Goal: Information Seeking & Learning: Find specific fact

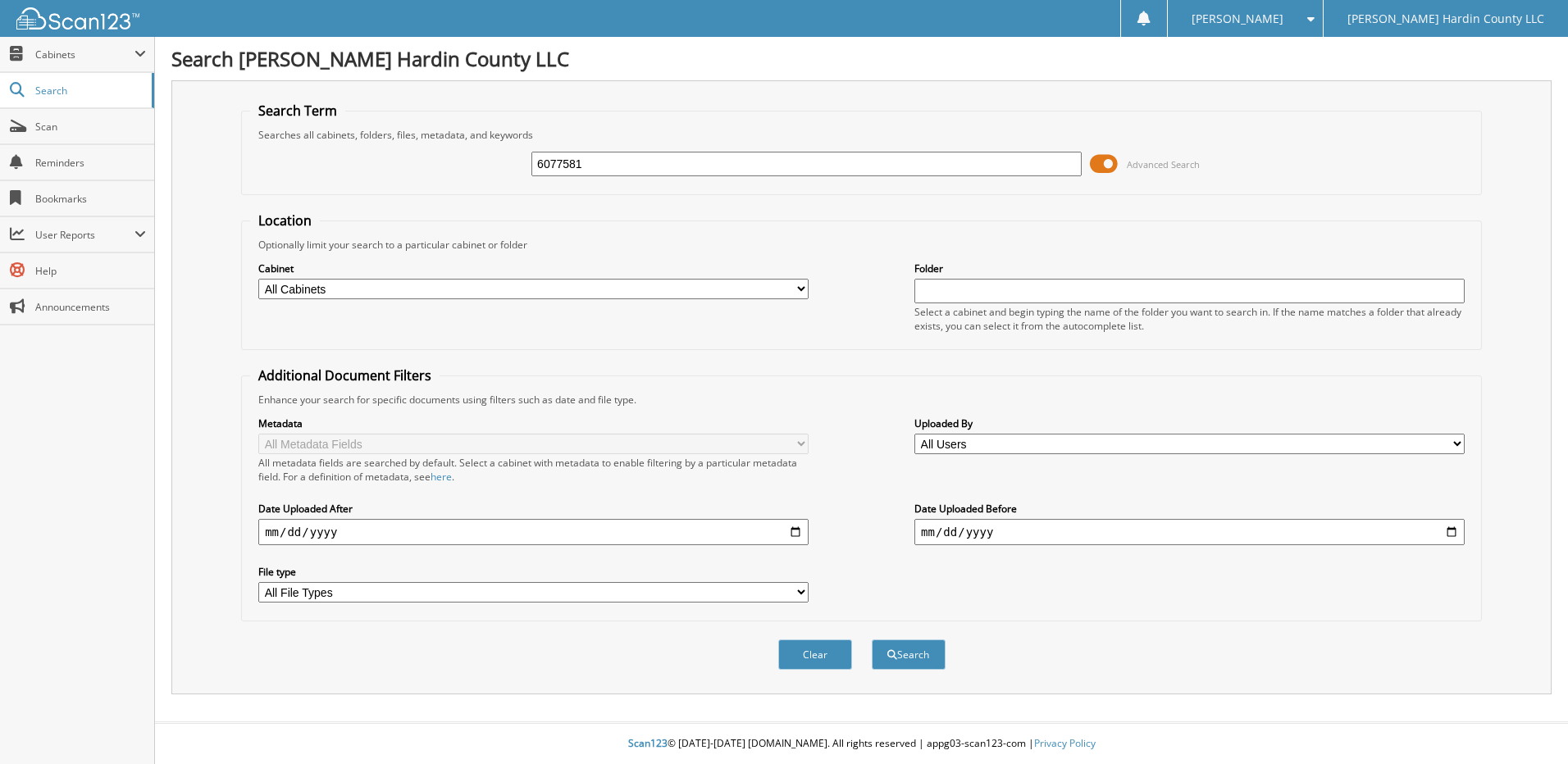
type input "6077581"
click at [872, 639] on button "Search" at bounding box center [909, 655] width 73 height 31
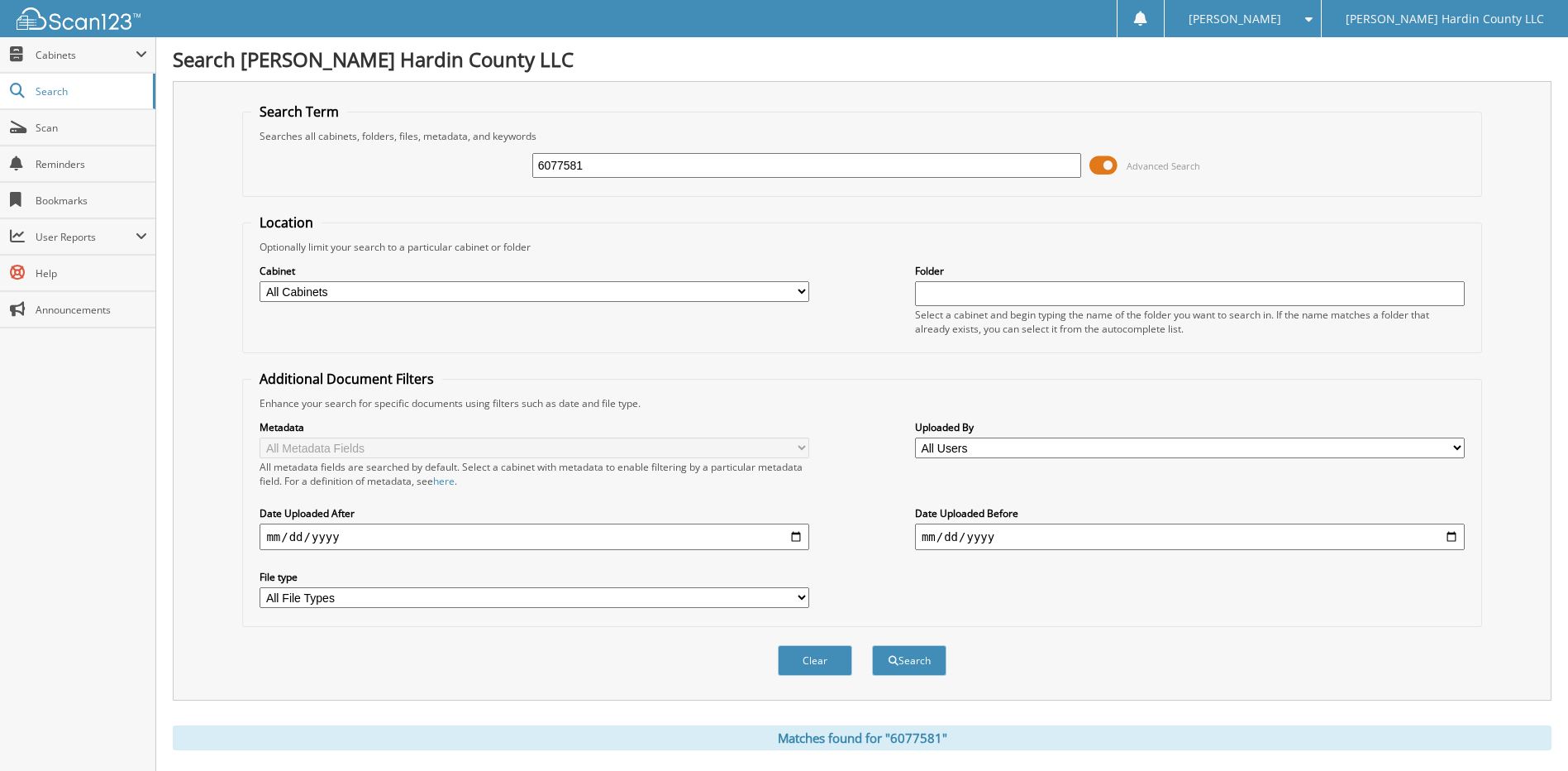
click at [1106, 165] on span at bounding box center [1103, 165] width 28 height 25
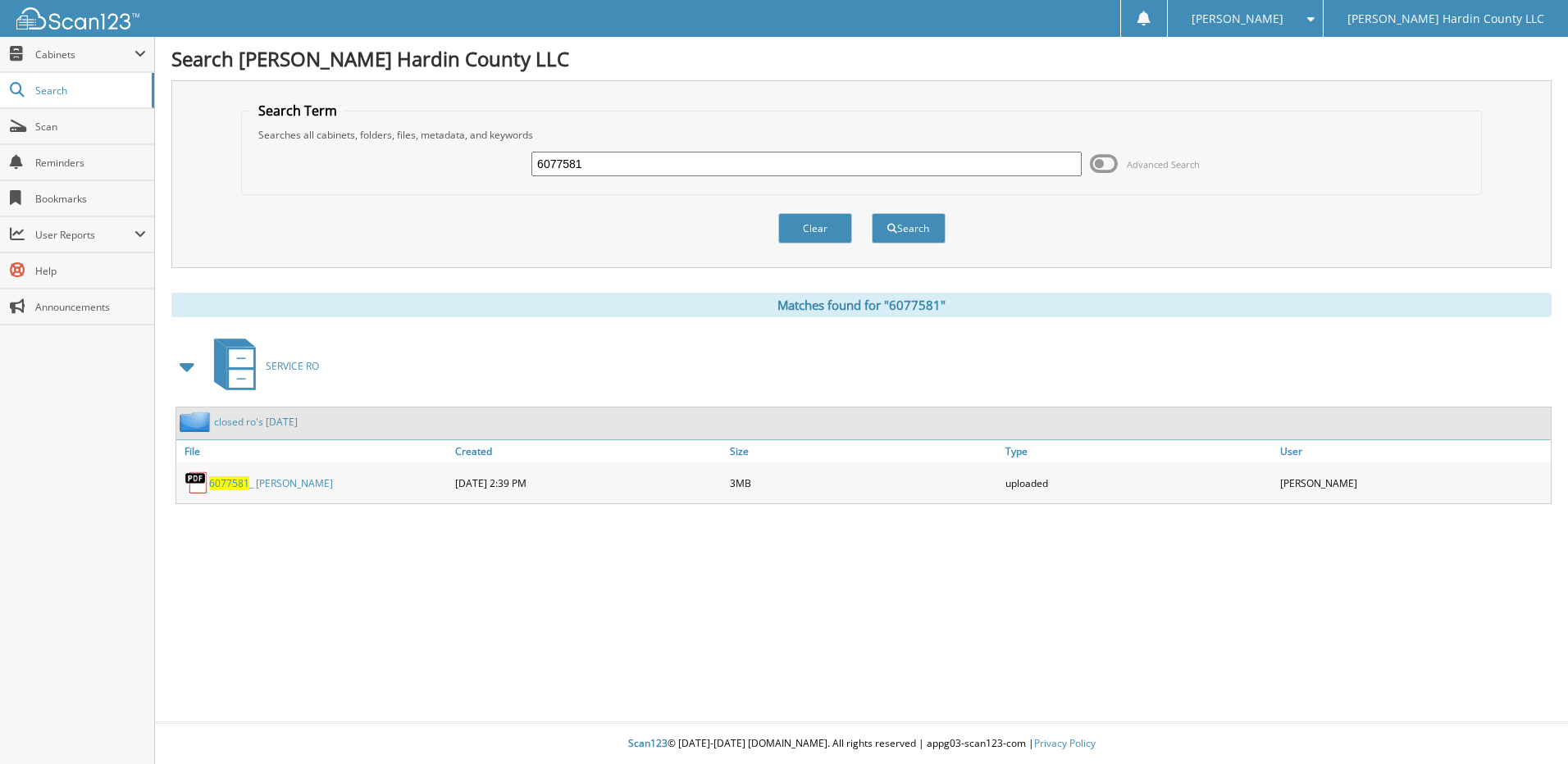
click at [635, 169] on input "6077581" at bounding box center [806, 164] width 550 height 25
type input "6077593"
click at [872, 213] on button "Search" at bounding box center [909, 229] width 73 height 31
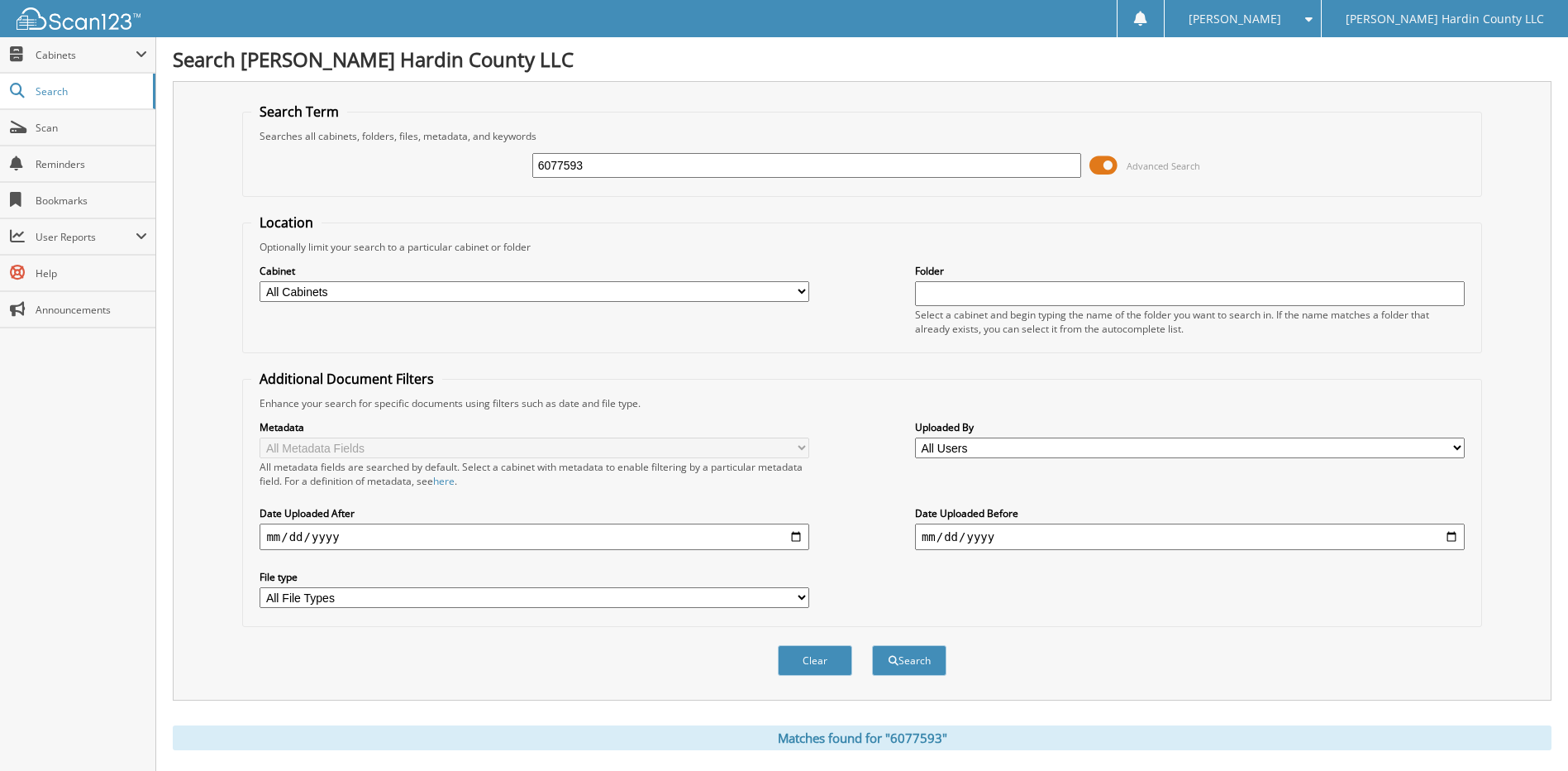
click at [1096, 165] on span at bounding box center [1103, 165] width 28 height 25
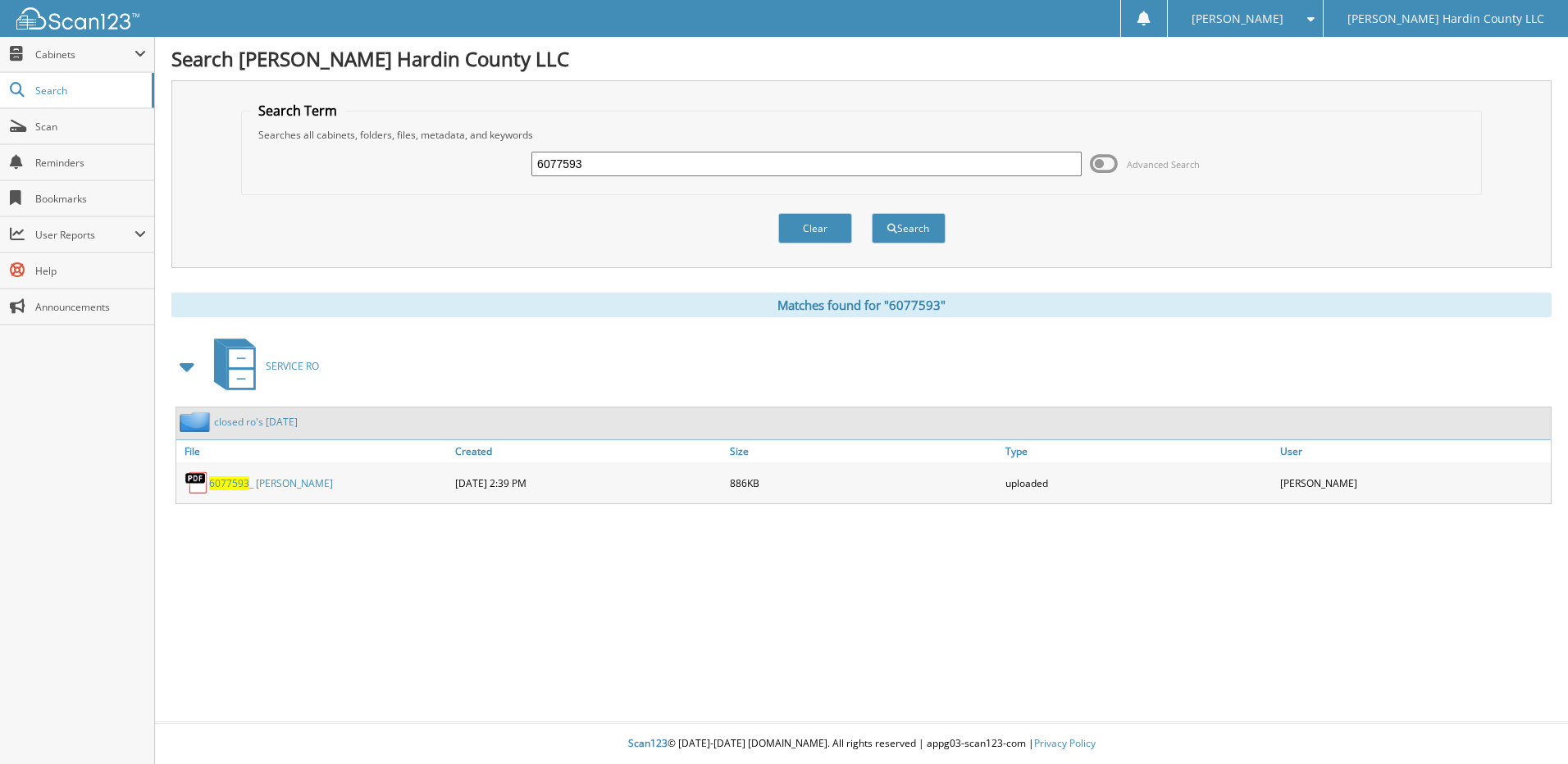
click at [676, 175] on input "6077593" at bounding box center [806, 164] width 550 height 25
type input "6077640"
click at [872, 213] on button "Search" at bounding box center [909, 229] width 73 height 31
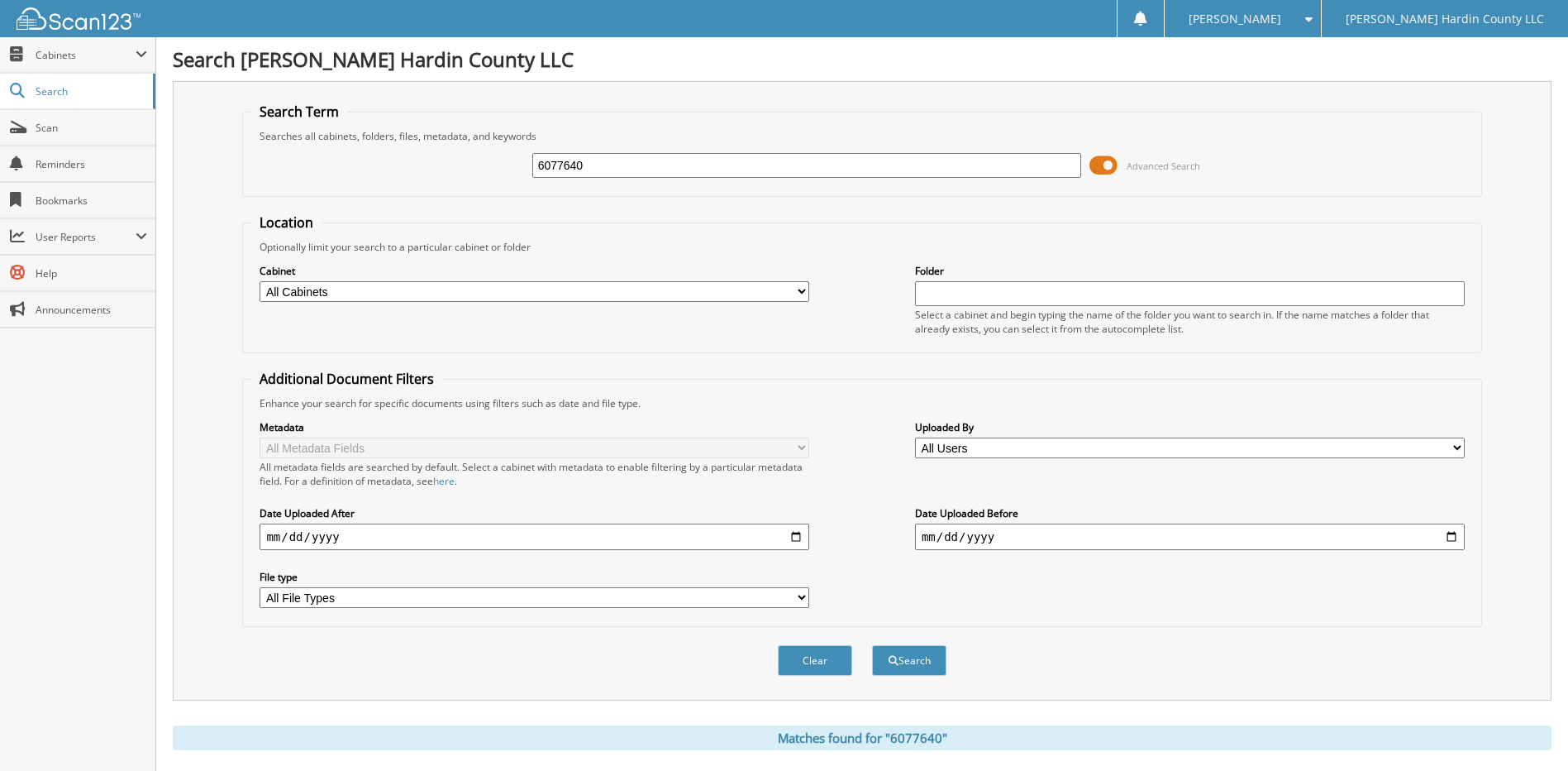
click at [1093, 164] on span at bounding box center [1103, 165] width 28 height 25
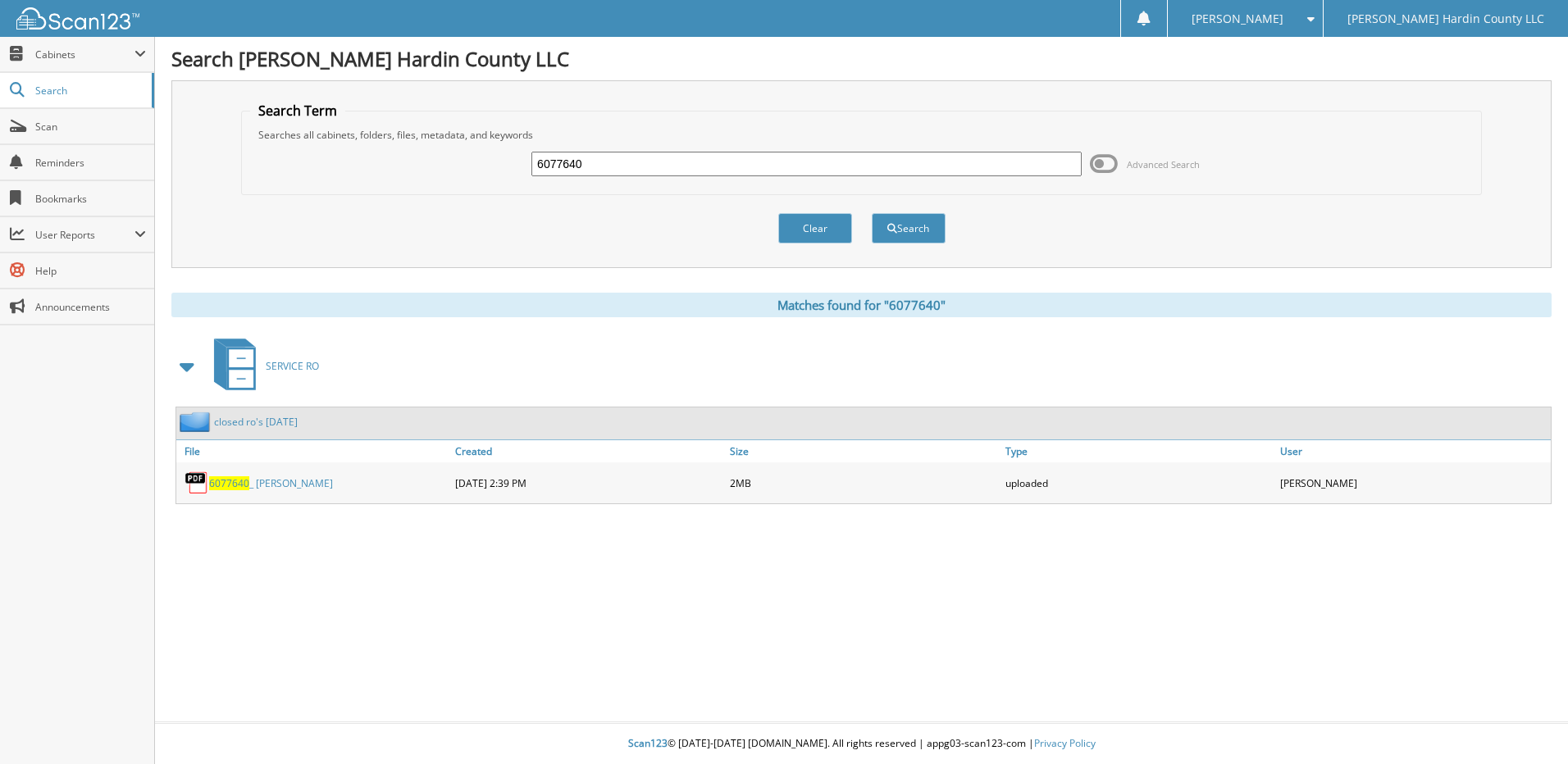
click at [676, 161] on input "6077640" at bounding box center [806, 164] width 550 height 25
type input "6077589"
click at [872, 213] on button "Search" at bounding box center [909, 229] width 73 height 31
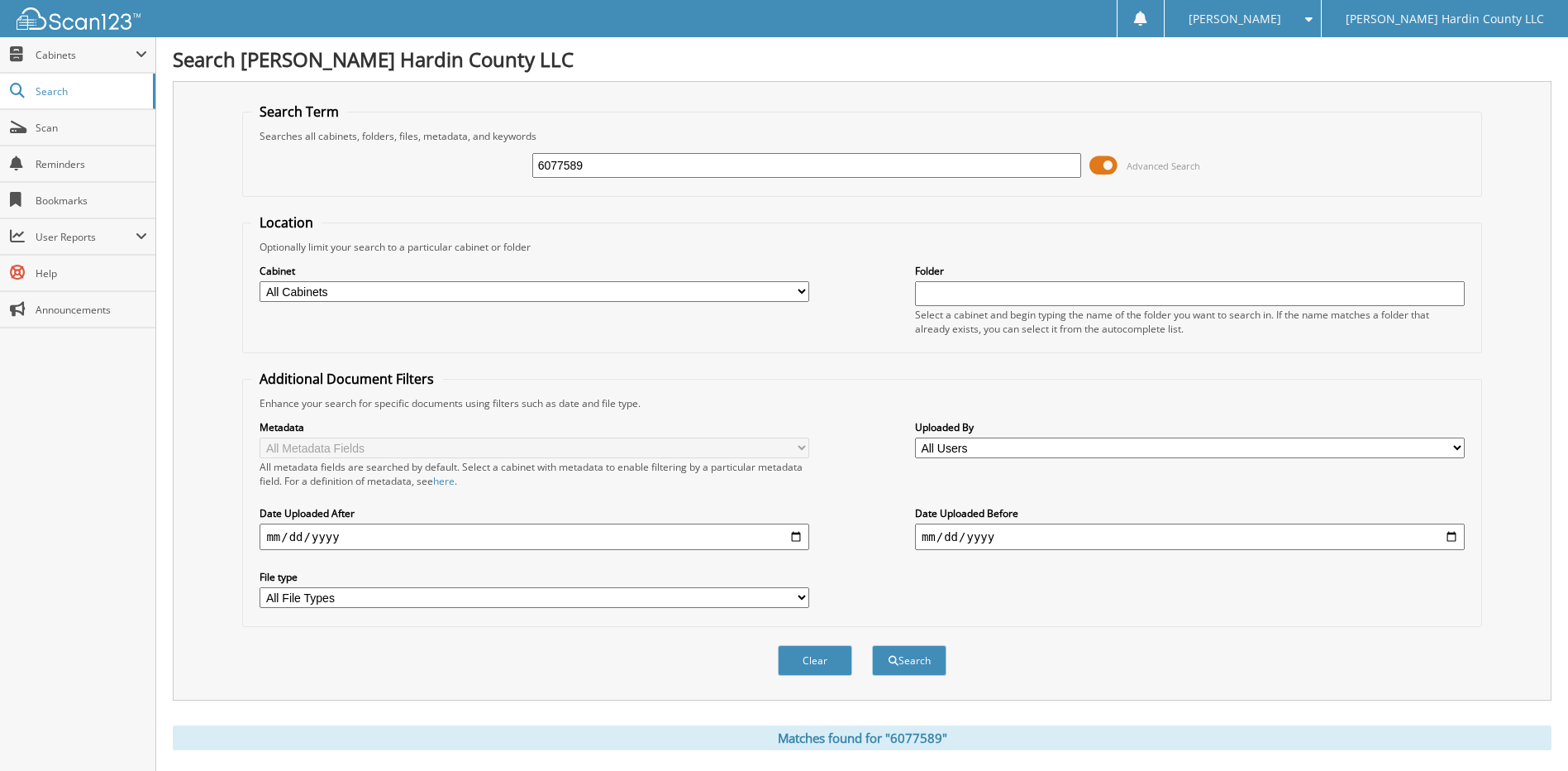
click at [1111, 165] on span at bounding box center [1103, 165] width 28 height 25
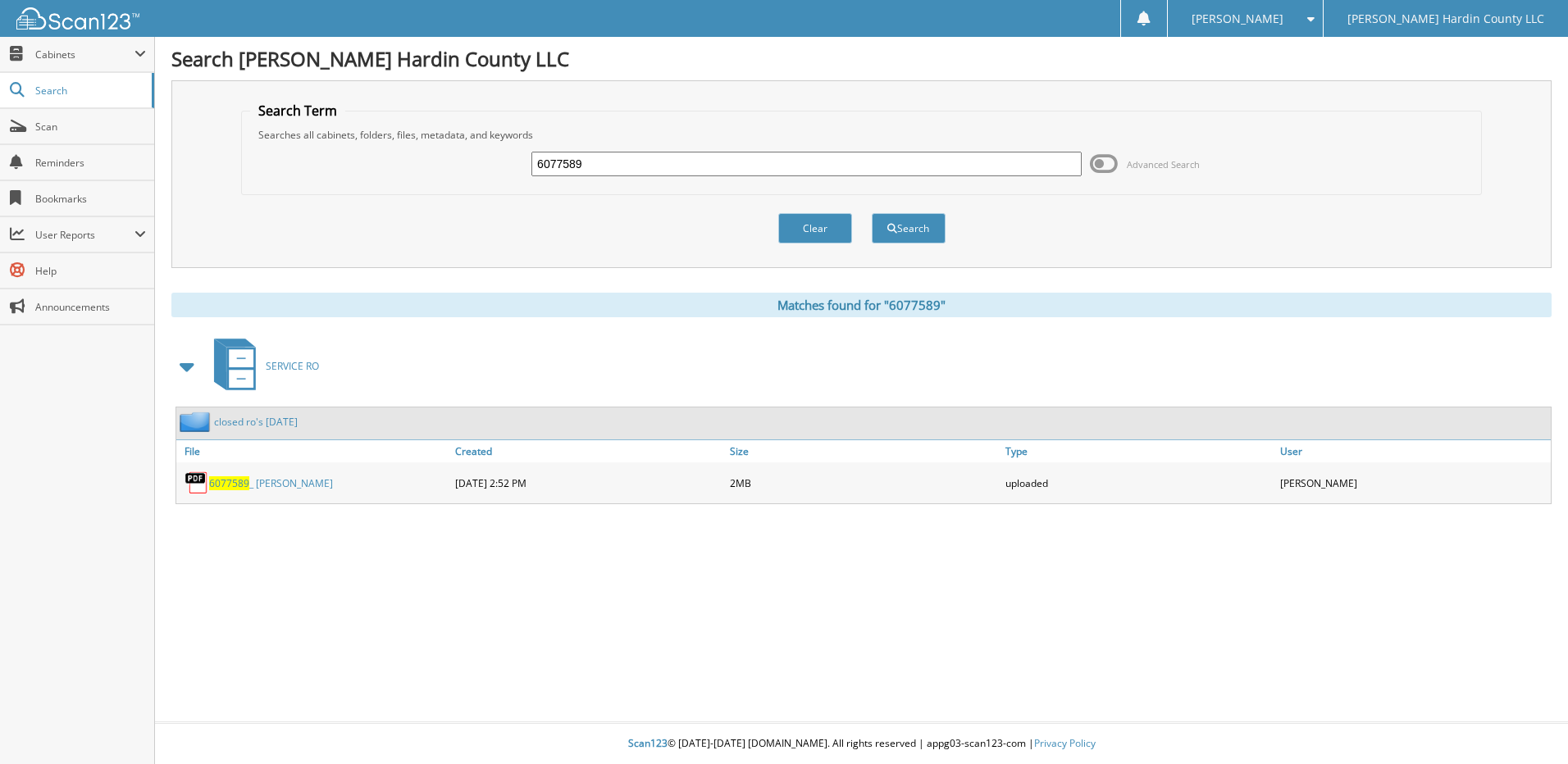
click at [735, 166] on input "6077589" at bounding box center [806, 164] width 550 height 25
type input "6076941"
click at [872, 213] on button "Search" at bounding box center [909, 229] width 73 height 31
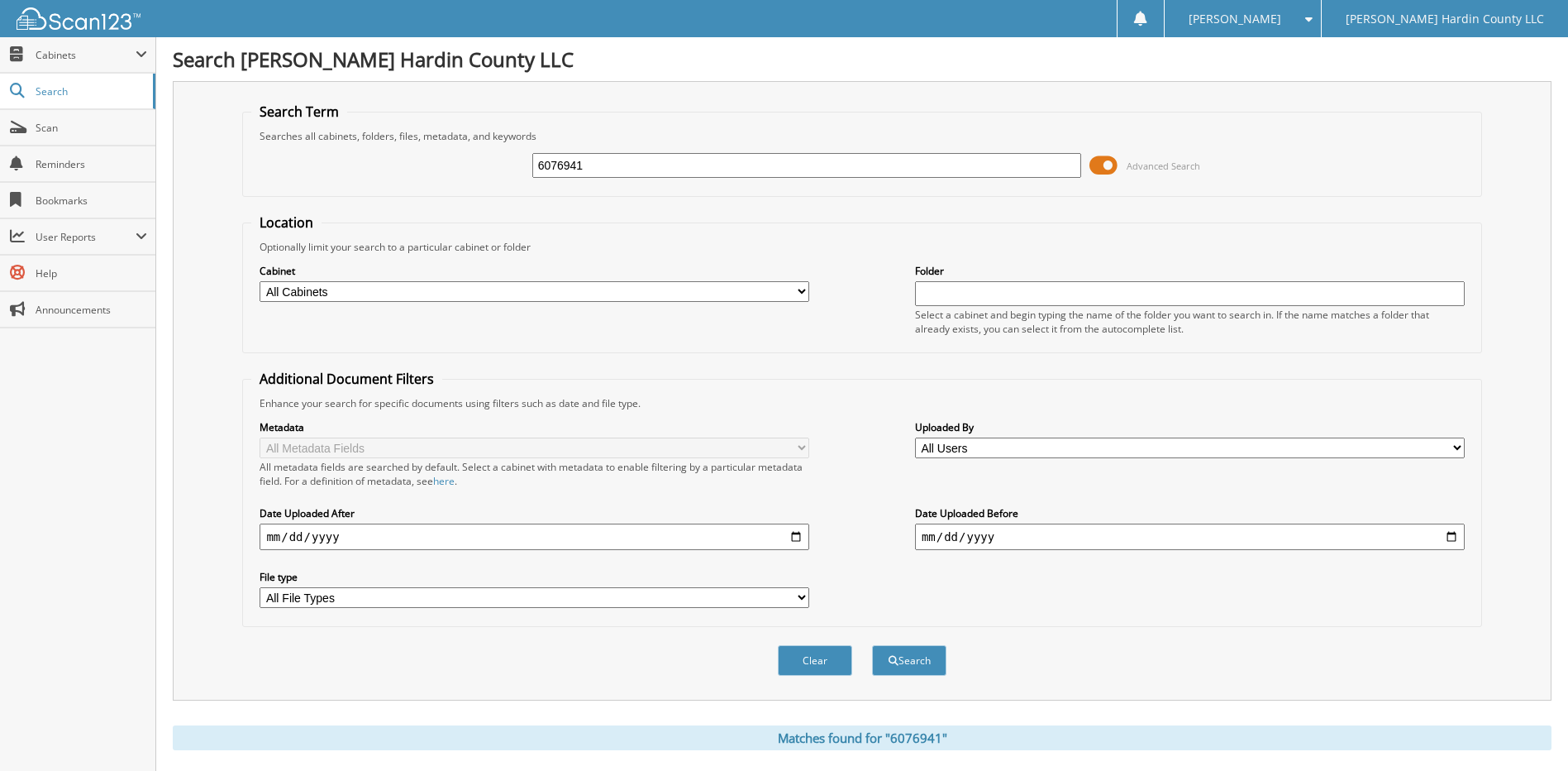
click at [1102, 168] on span at bounding box center [1103, 165] width 28 height 25
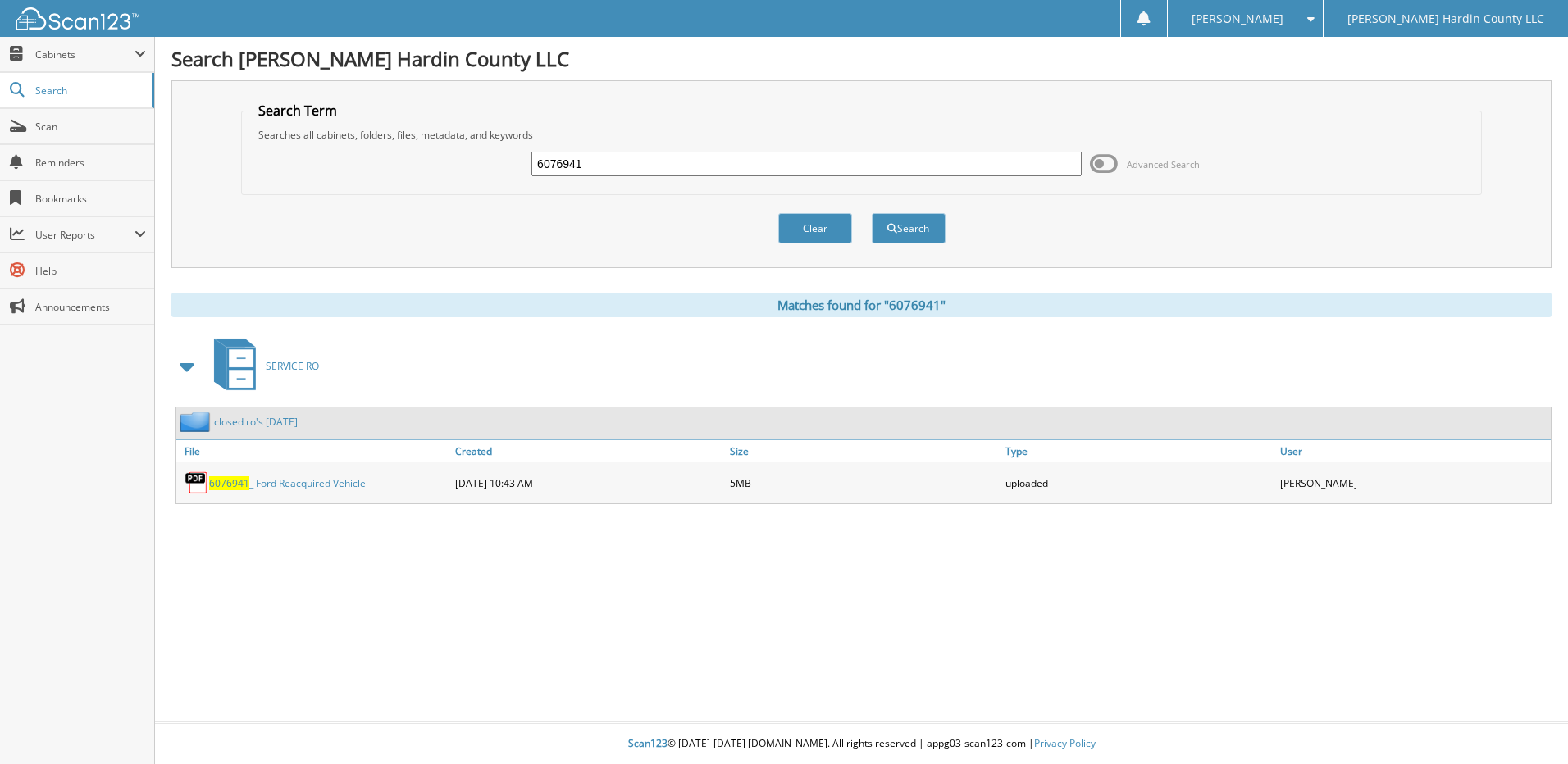
click at [752, 161] on input "6076941" at bounding box center [806, 164] width 550 height 25
type input "6077621"
click at [872, 213] on button "Search" at bounding box center [909, 229] width 73 height 31
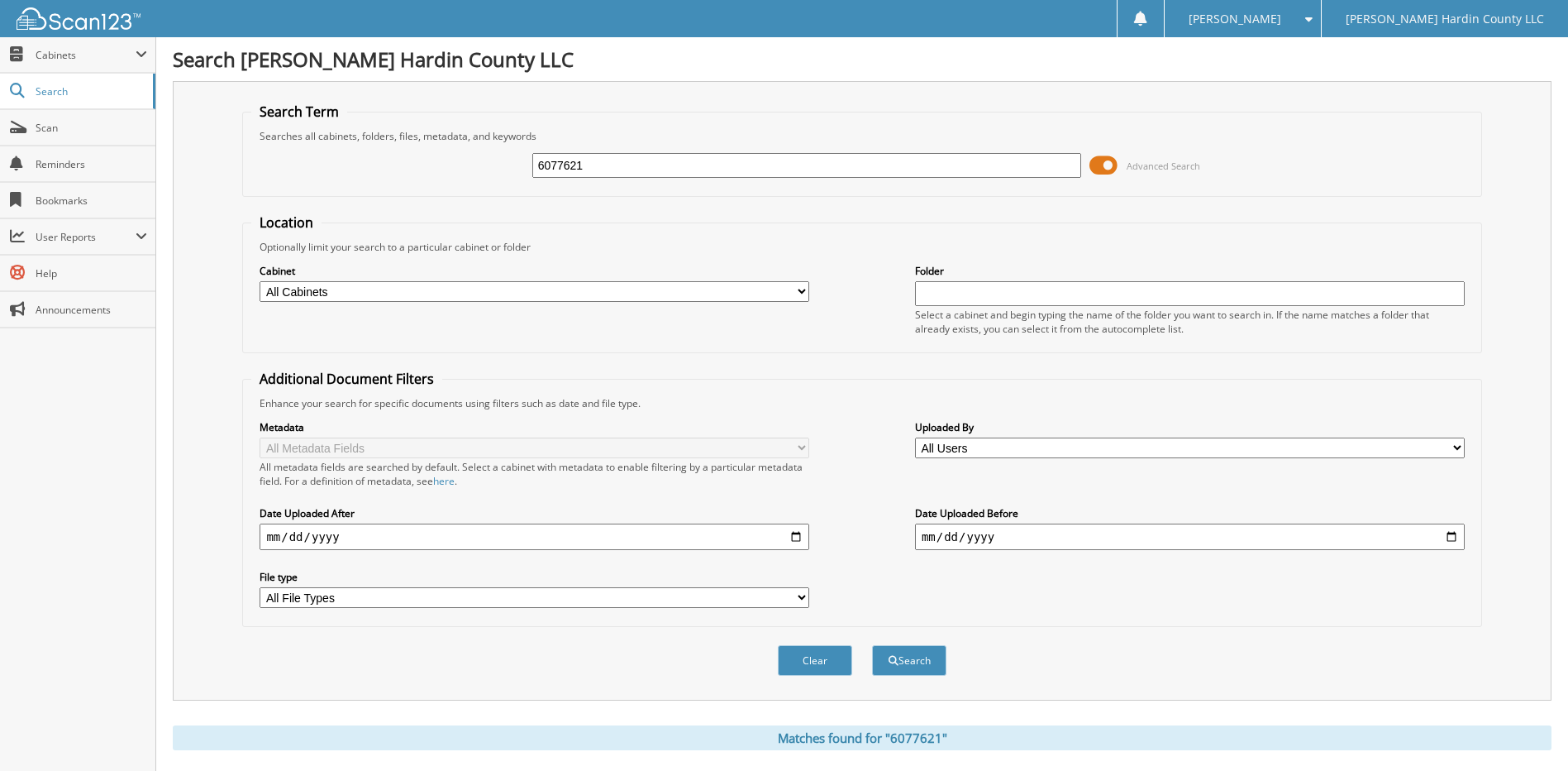
click at [1106, 164] on span at bounding box center [1103, 165] width 28 height 25
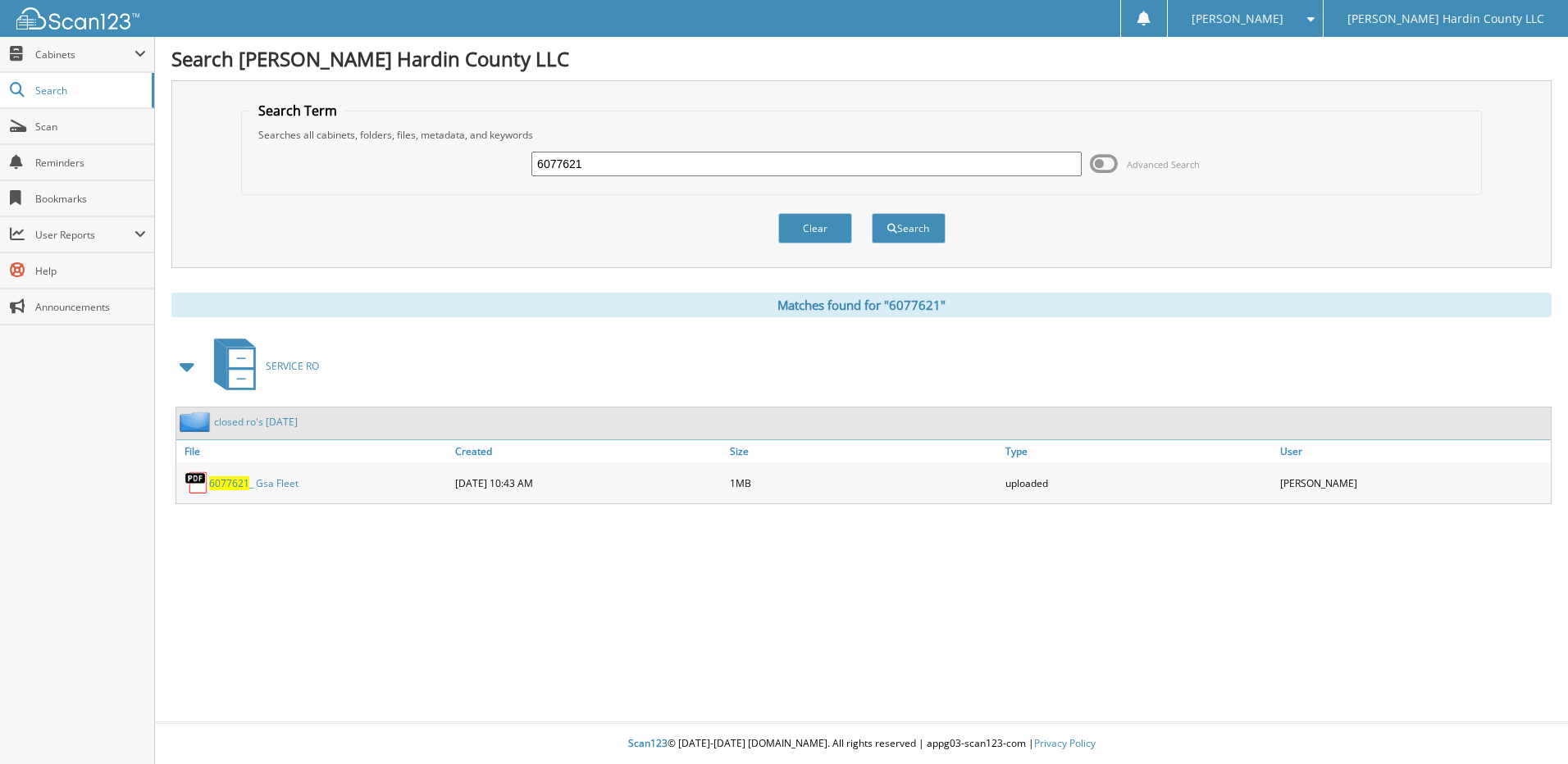
click at [811, 156] on input "6077621" at bounding box center [806, 164] width 550 height 25
type input "6077638"
click at [872, 213] on button "Search" at bounding box center [909, 229] width 73 height 31
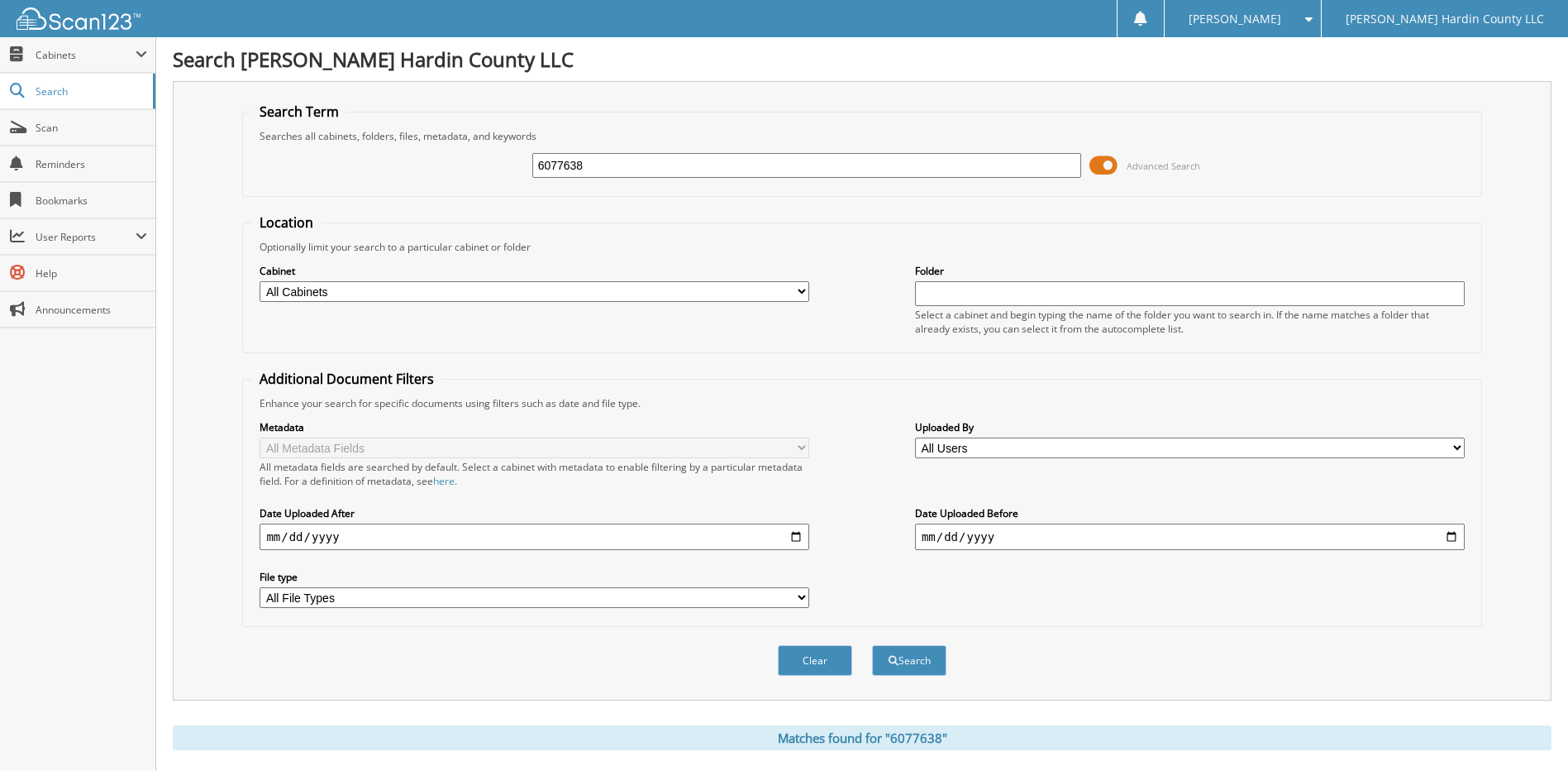
click at [1108, 161] on span at bounding box center [1103, 165] width 28 height 25
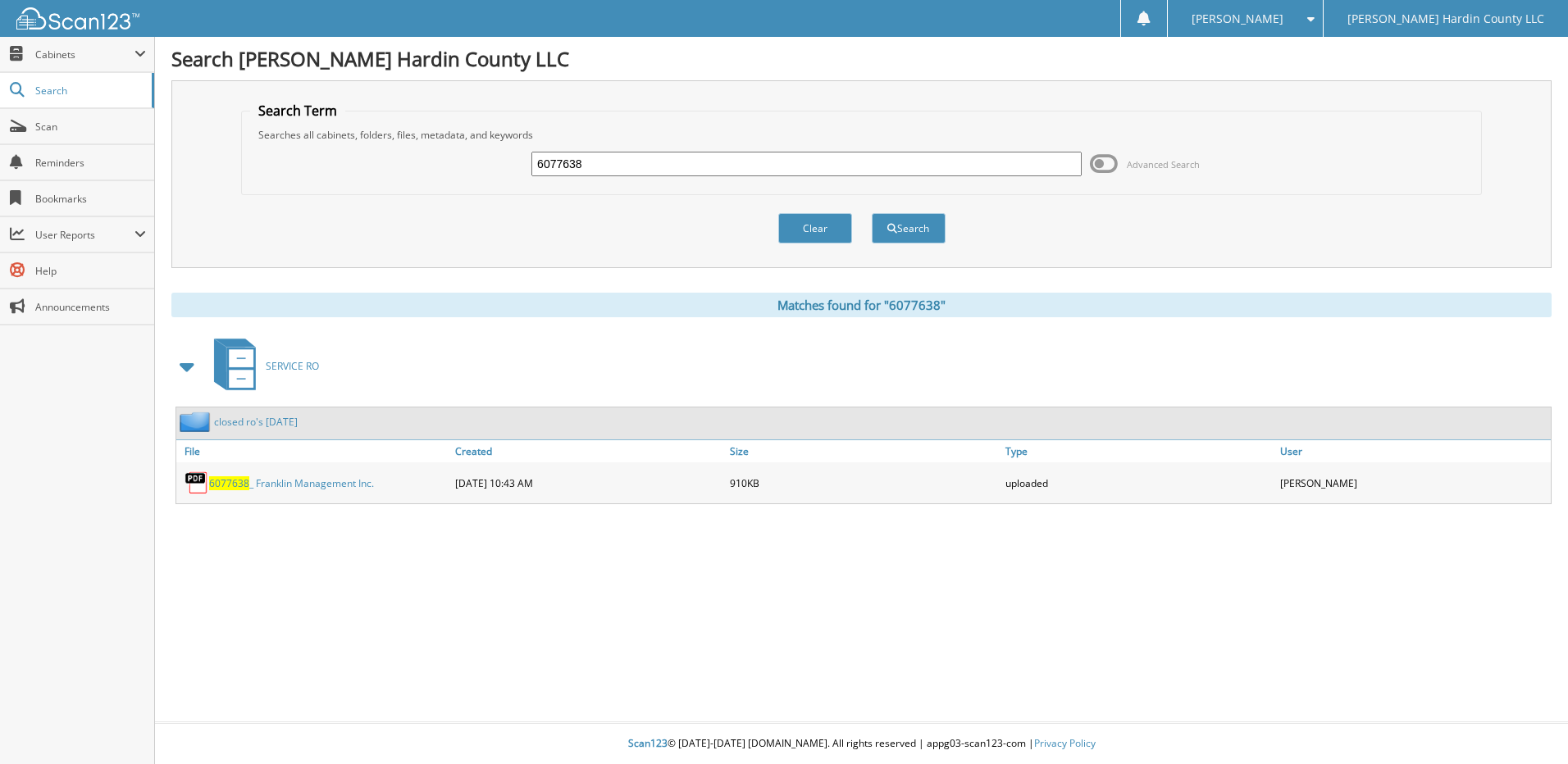
click at [752, 166] on input "6077638" at bounding box center [806, 164] width 550 height 25
type input "6077653"
click at [872, 213] on button "Search" at bounding box center [909, 229] width 73 height 31
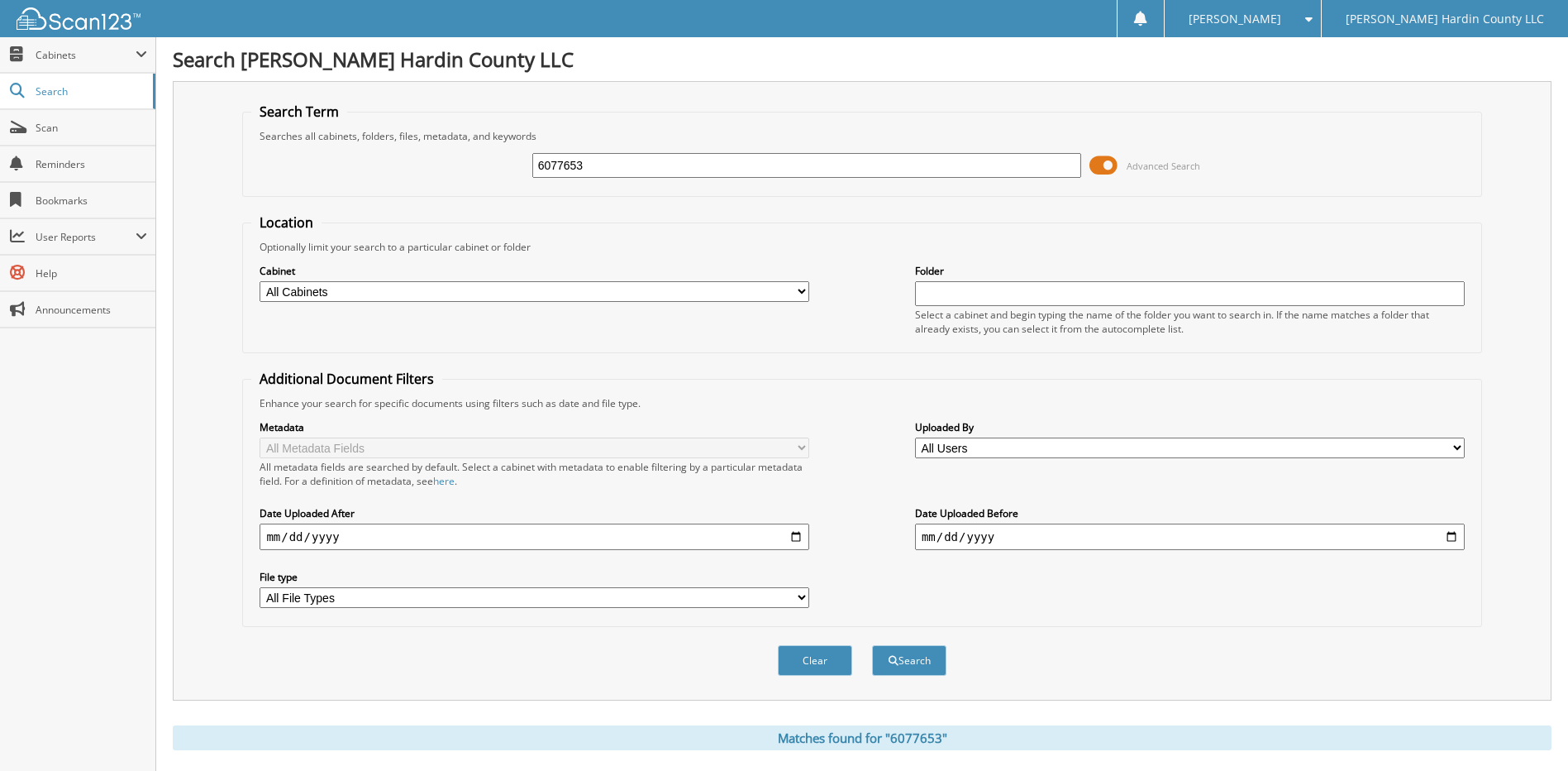
click at [1101, 170] on span at bounding box center [1103, 165] width 28 height 25
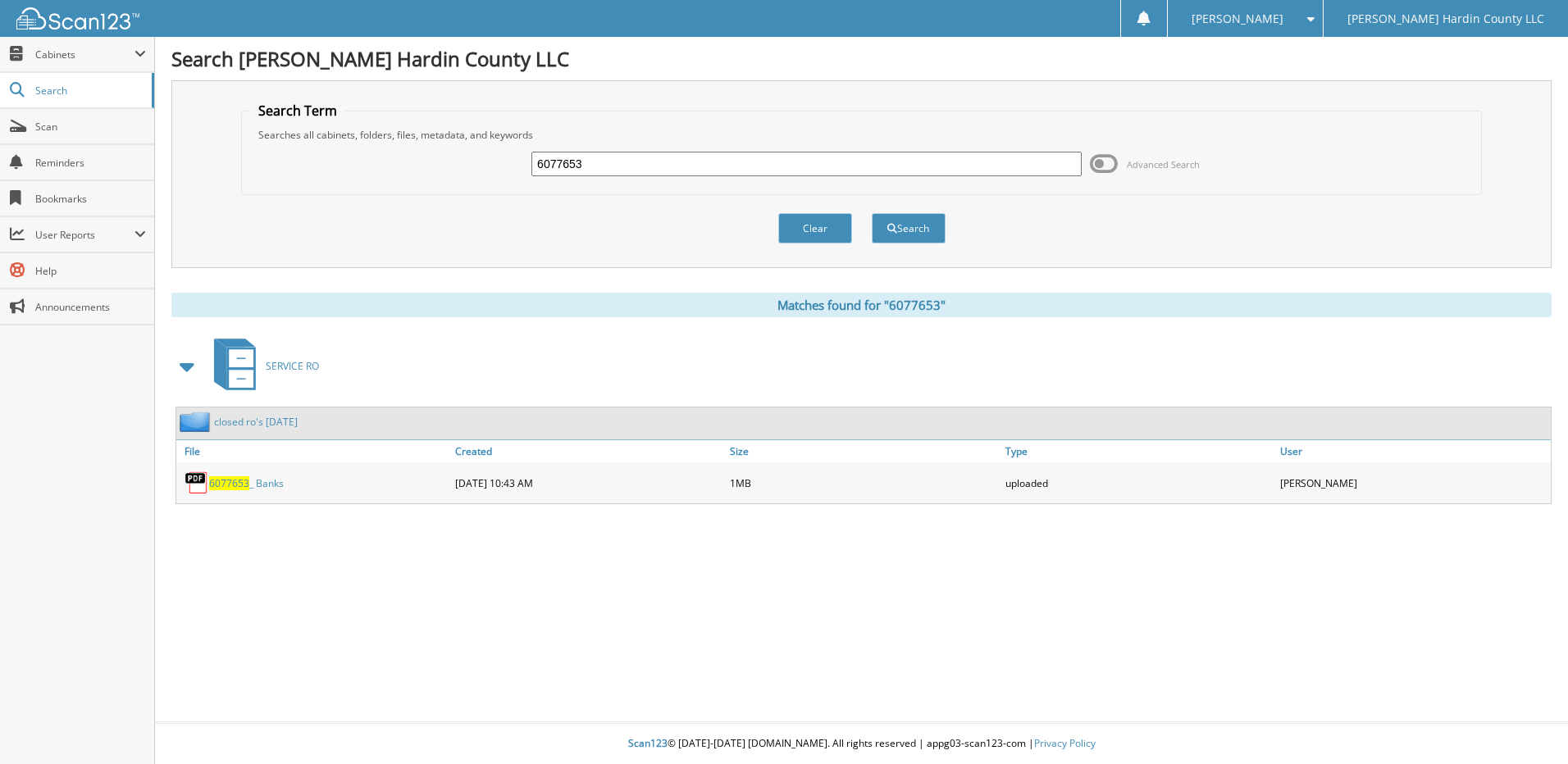
click at [769, 160] on input "6077653" at bounding box center [806, 164] width 550 height 25
type input "6077637"
click at [872, 213] on button "Search" at bounding box center [909, 229] width 73 height 31
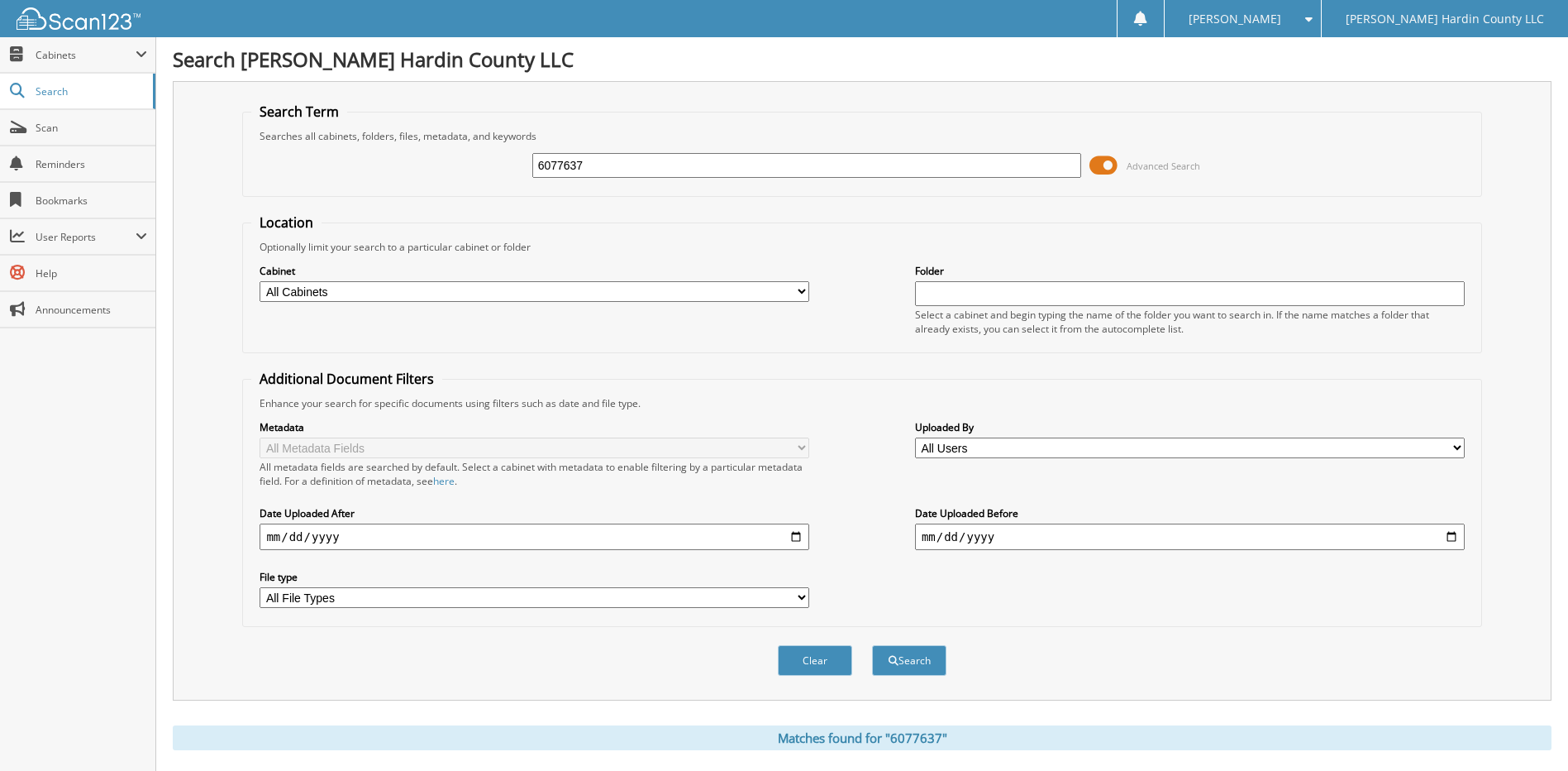
click at [1095, 166] on span at bounding box center [1103, 165] width 28 height 25
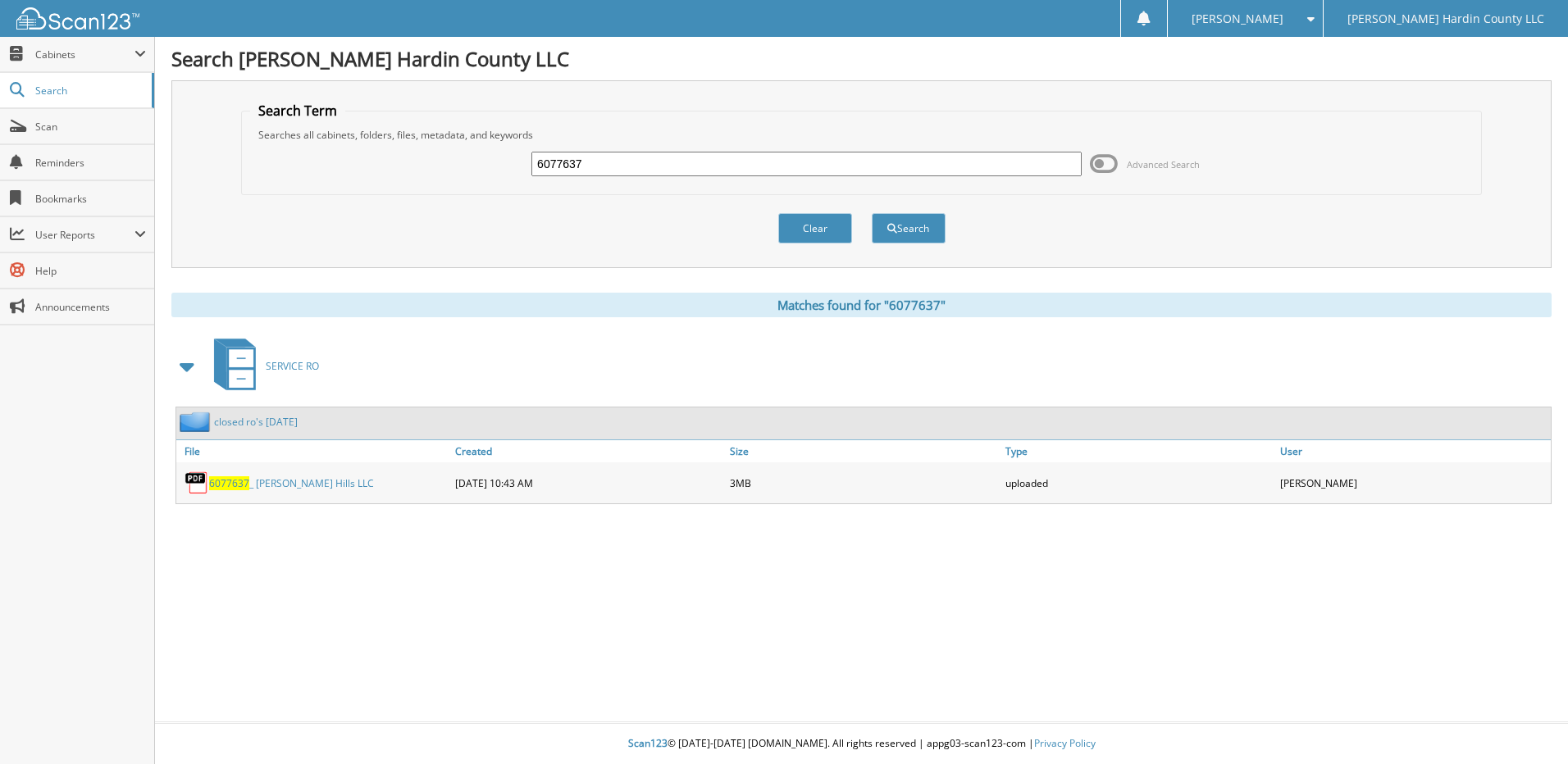
click at [660, 150] on div "6077637" at bounding box center [806, 164] width 550 height 28
click at [671, 159] on input "6077637" at bounding box center [806, 164] width 550 height 25
type input "6077662"
click at [872, 213] on button "Search" at bounding box center [909, 229] width 73 height 31
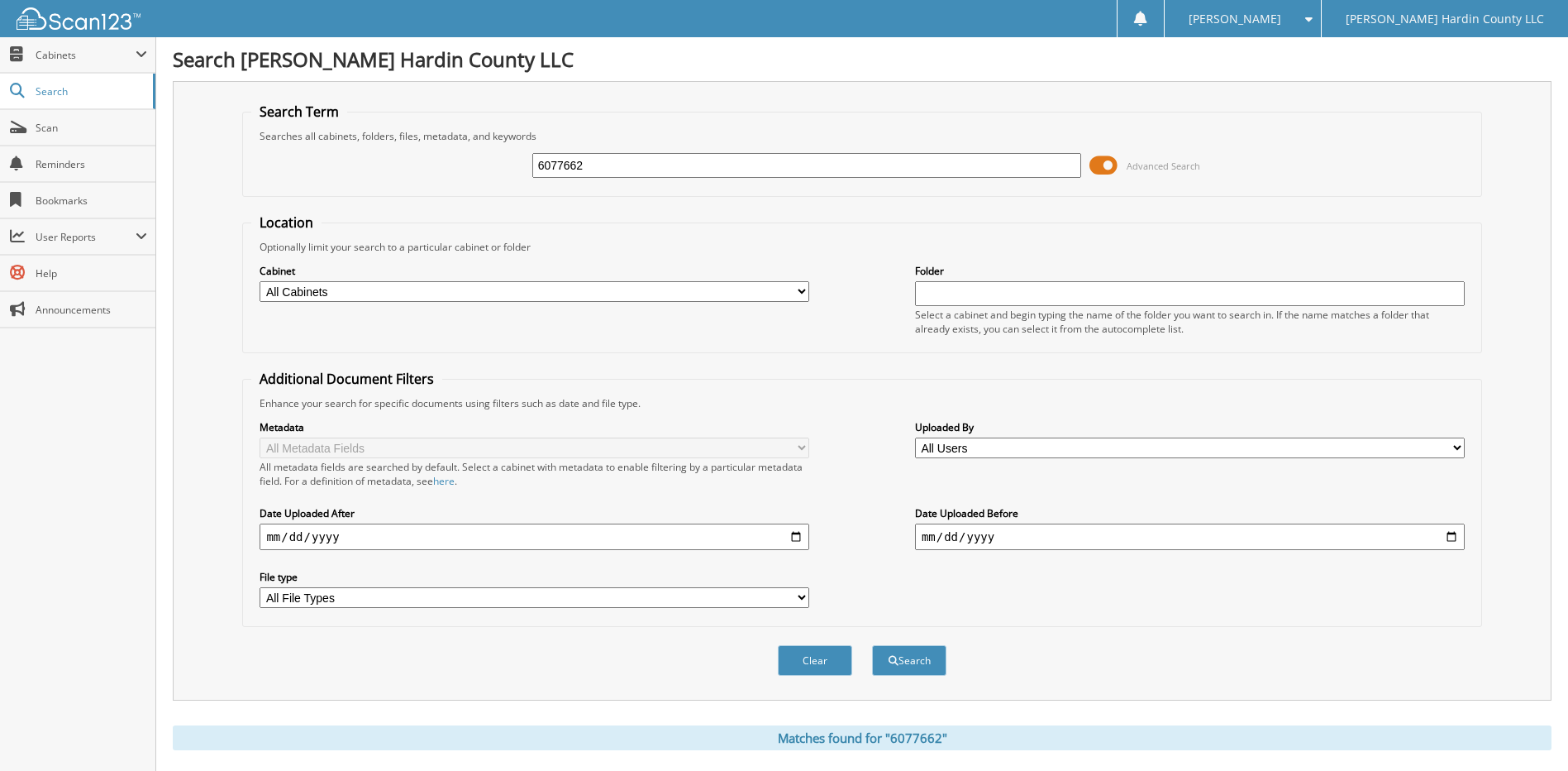
click at [1102, 166] on span at bounding box center [1103, 165] width 28 height 25
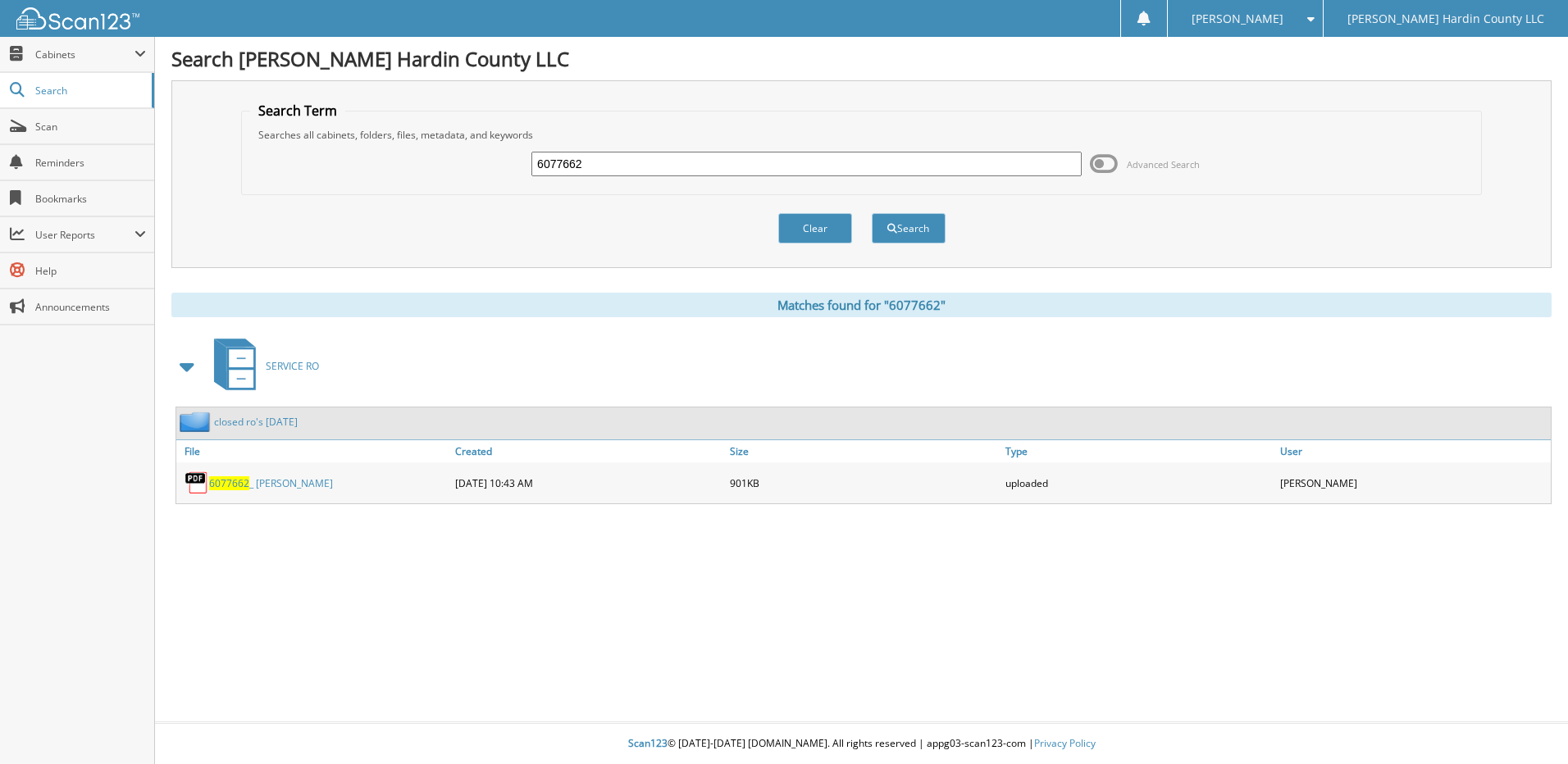
click at [678, 158] on input "6077662" at bounding box center [806, 164] width 550 height 25
type input "6077646"
click at [872, 213] on button "Search" at bounding box center [909, 229] width 73 height 31
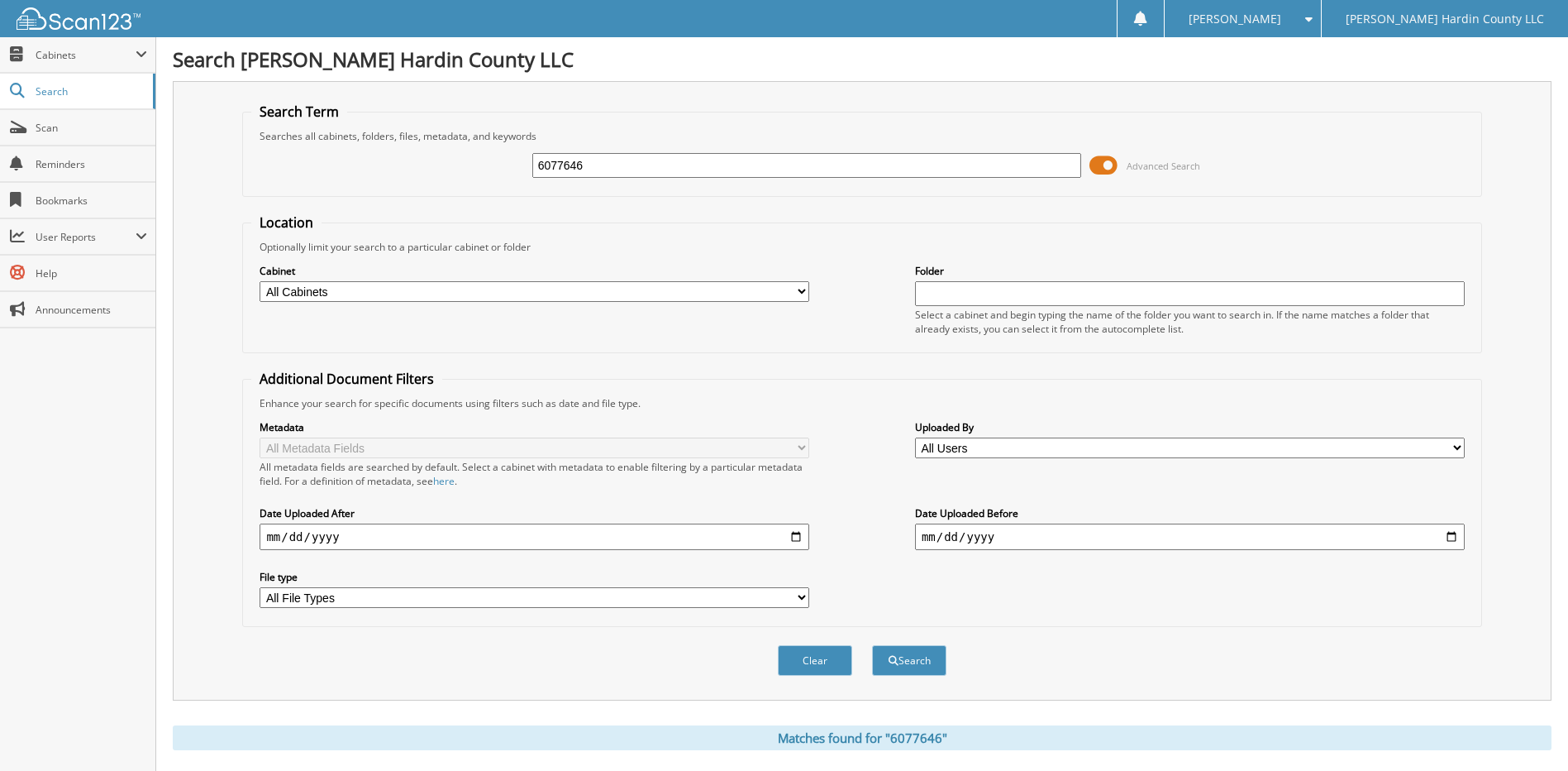
click at [872, 645] on button "Search" at bounding box center [909, 661] width 74 height 31
click at [1099, 159] on span at bounding box center [1103, 165] width 28 height 25
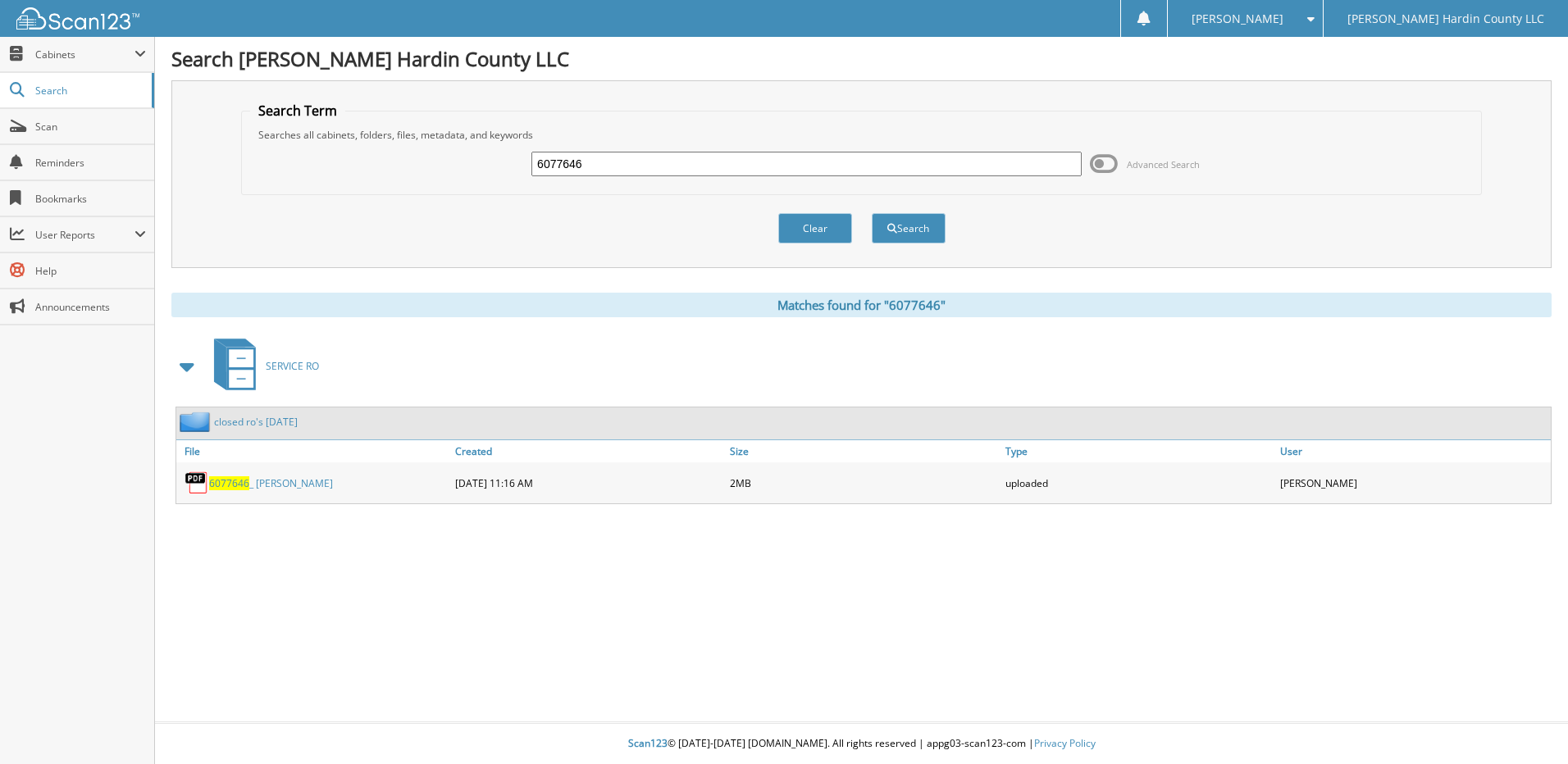
click at [764, 172] on input "6077646" at bounding box center [806, 164] width 550 height 25
type input "6077647"
click at [872, 213] on button "Search" at bounding box center [909, 229] width 73 height 31
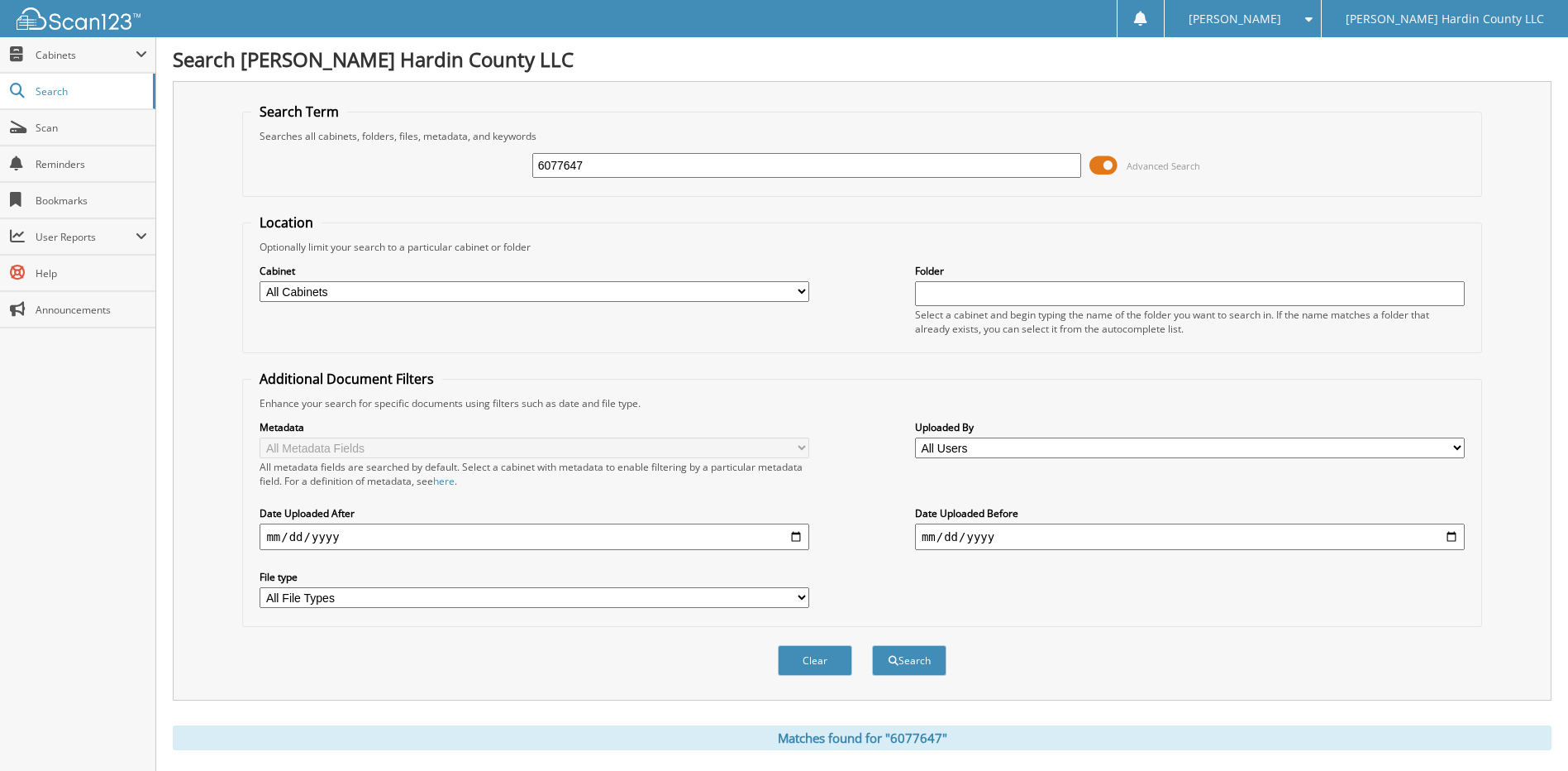
click at [1106, 168] on span at bounding box center [1103, 165] width 28 height 25
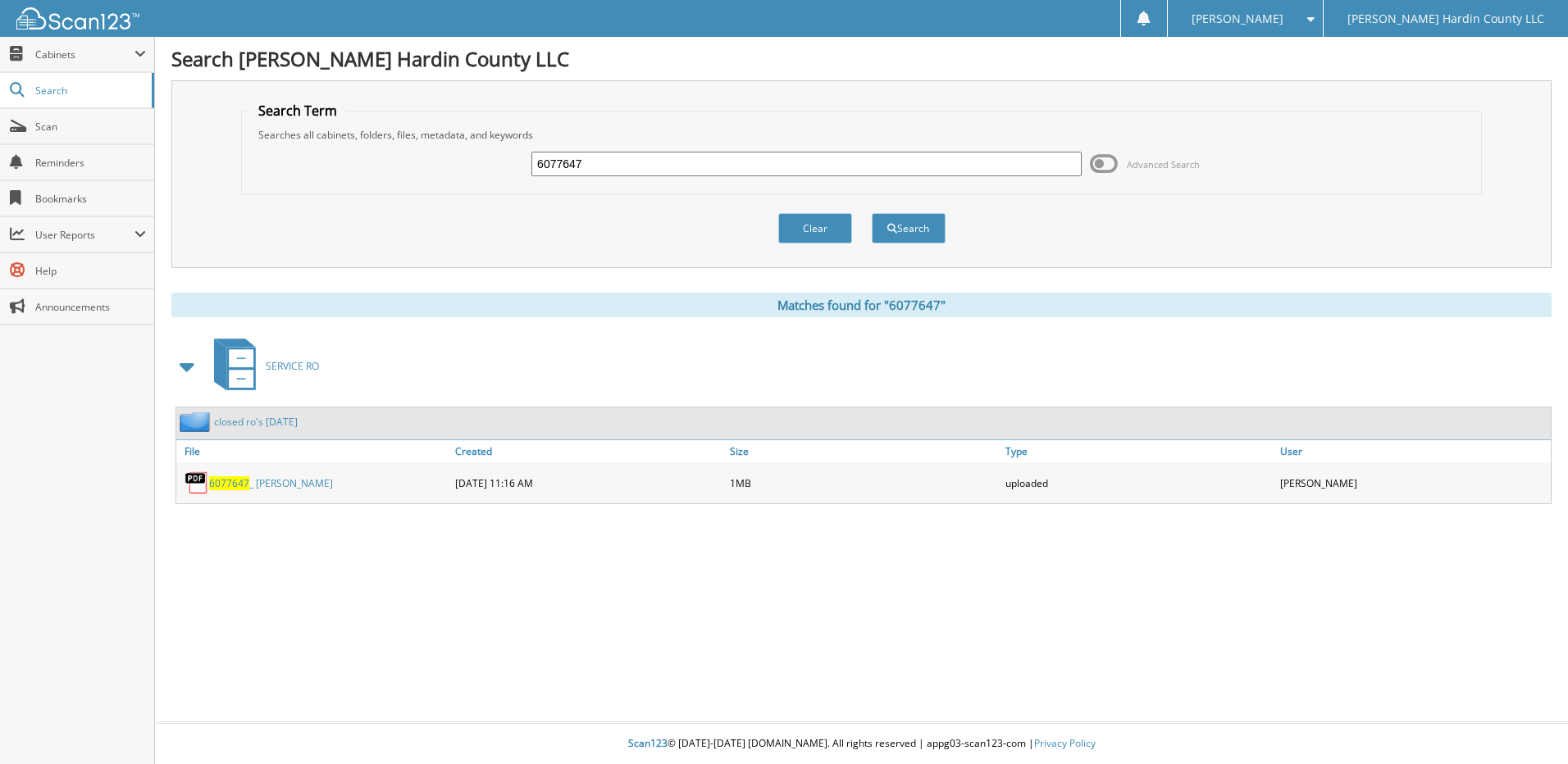
click at [711, 163] on input "6077647" at bounding box center [806, 164] width 550 height 25
type input "6077650"
click at [872, 213] on button "Search" at bounding box center [909, 229] width 73 height 31
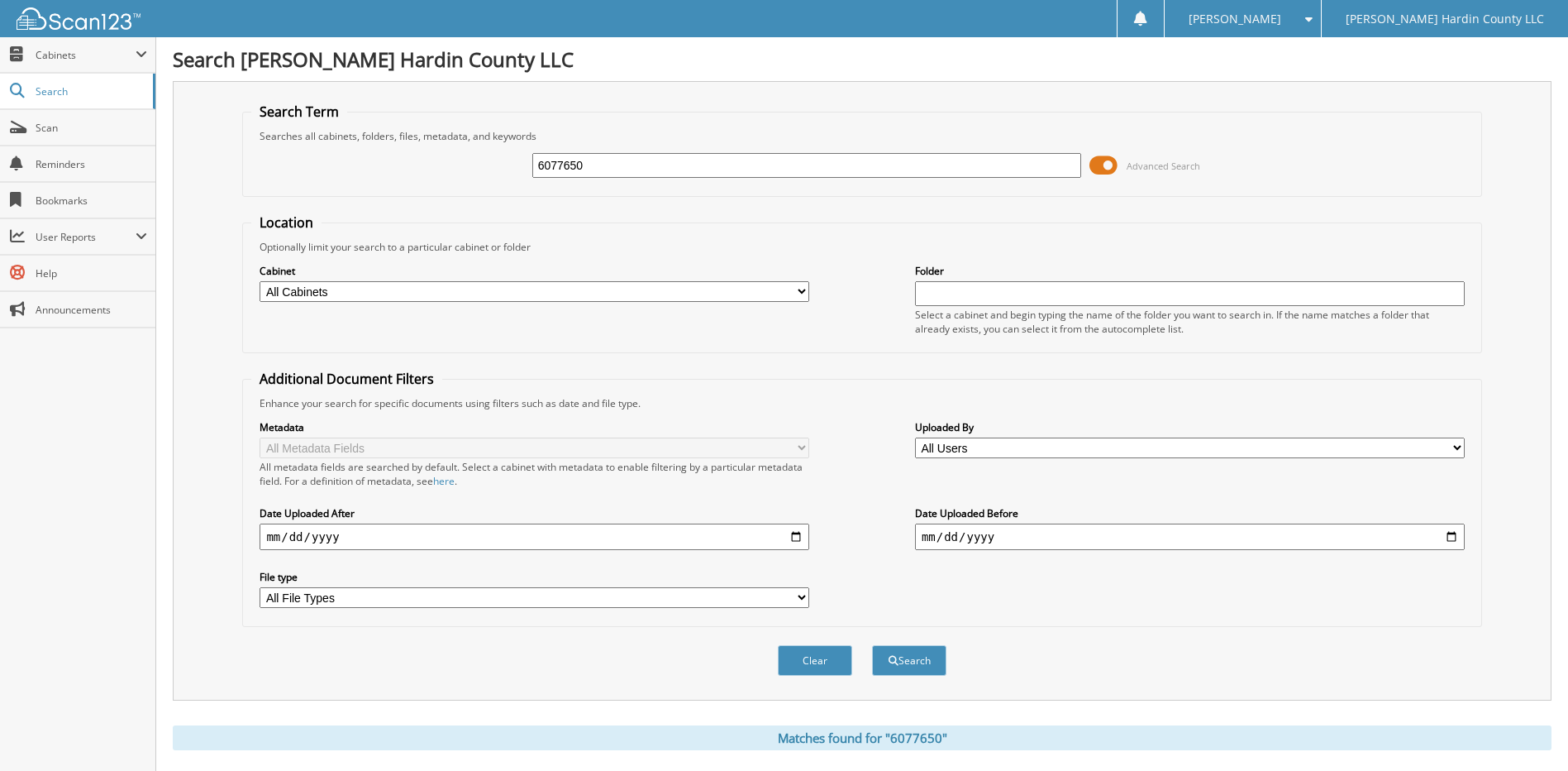
click at [1105, 169] on span at bounding box center [1103, 165] width 28 height 25
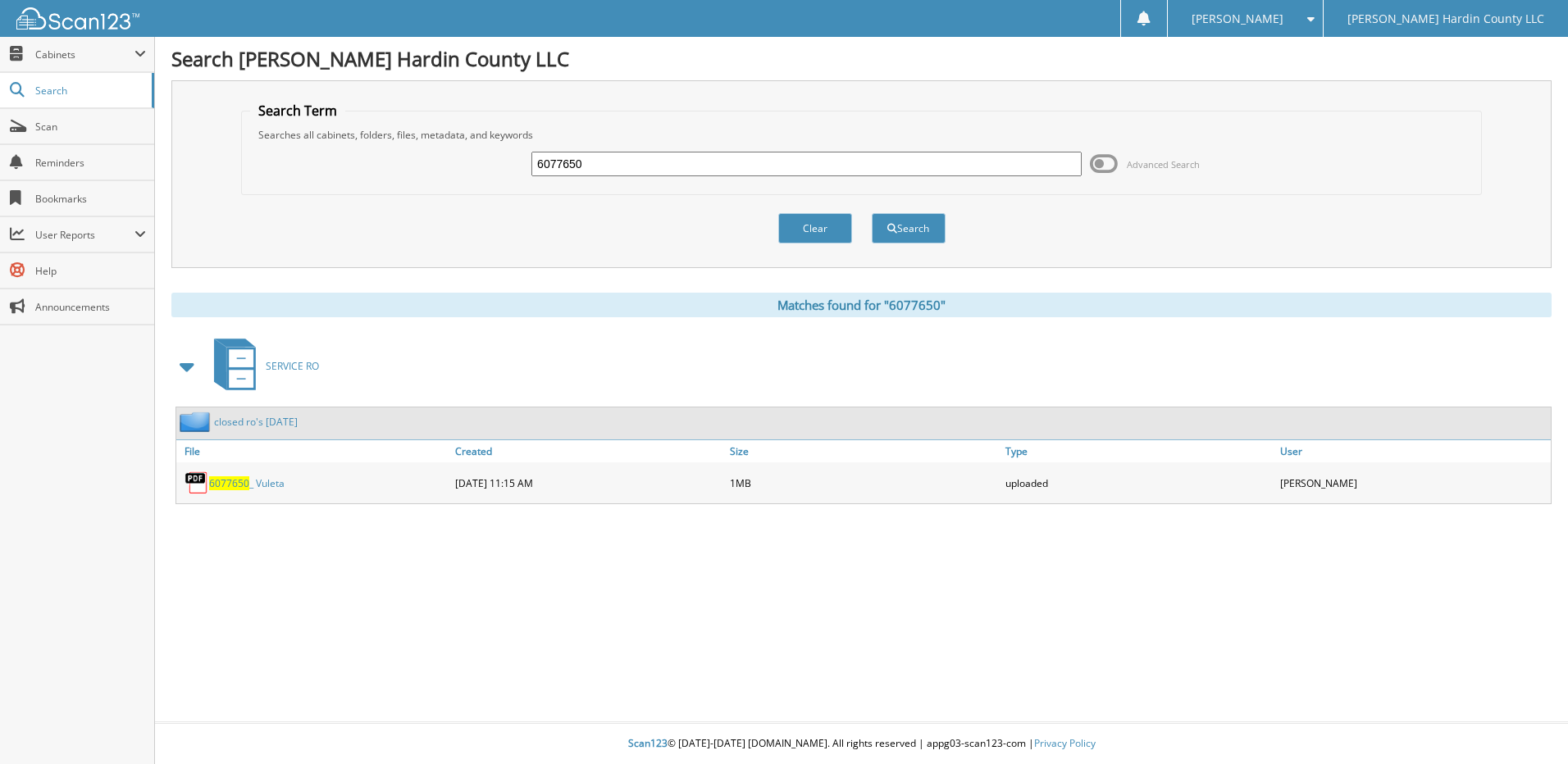
click at [694, 168] on input "6077650" at bounding box center [806, 164] width 550 height 25
type input "6077651"
click at [872, 213] on button "Search" at bounding box center [909, 229] width 73 height 31
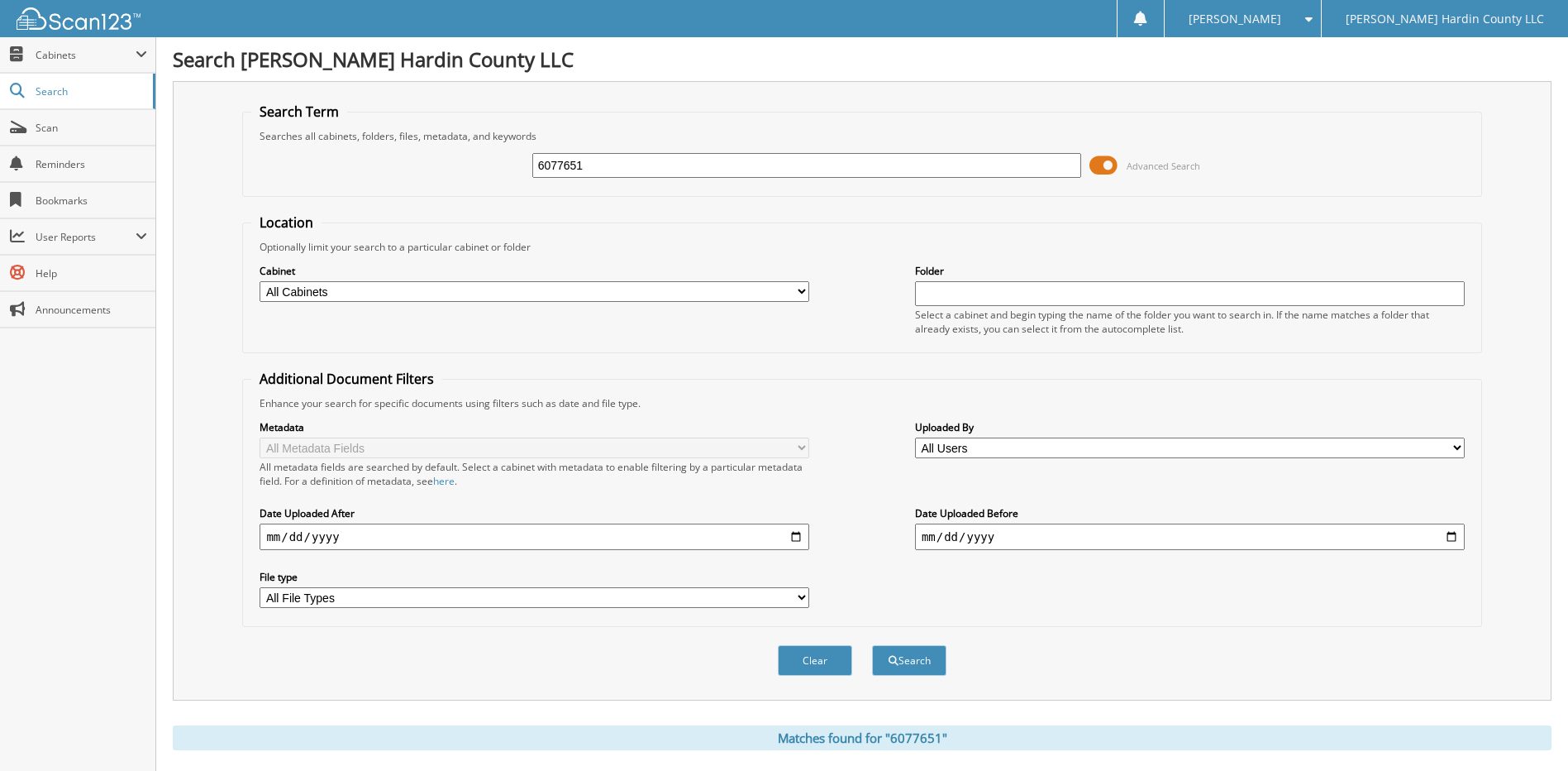
click at [1098, 164] on span at bounding box center [1103, 165] width 28 height 25
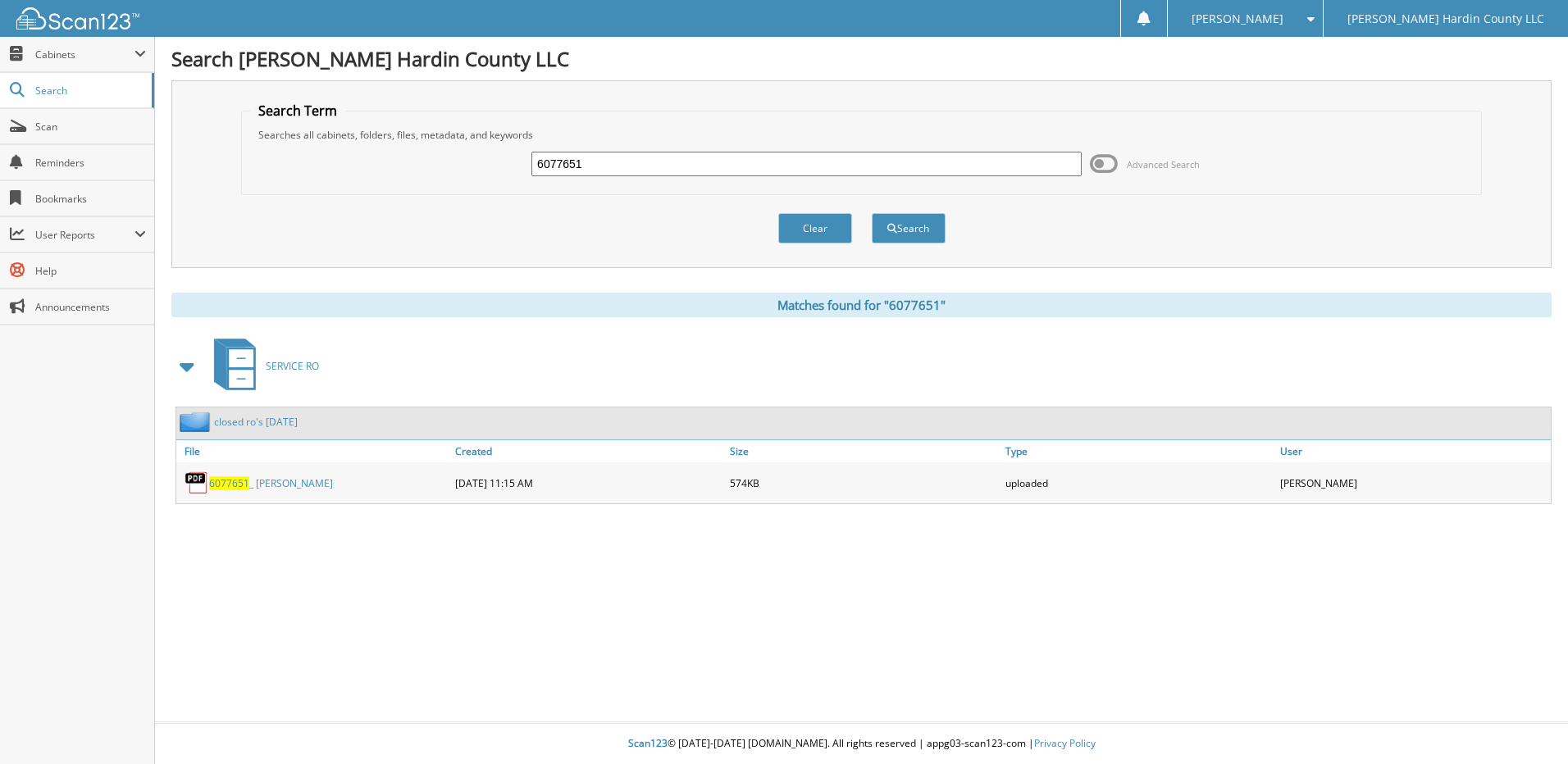
click at [688, 166] on input "6077651" at bounding box center [806, 164] width 550 height 25
type input "6077648"
click at [872, 213] on button "Search" at bounding box center [909, 229] width 73 height 31
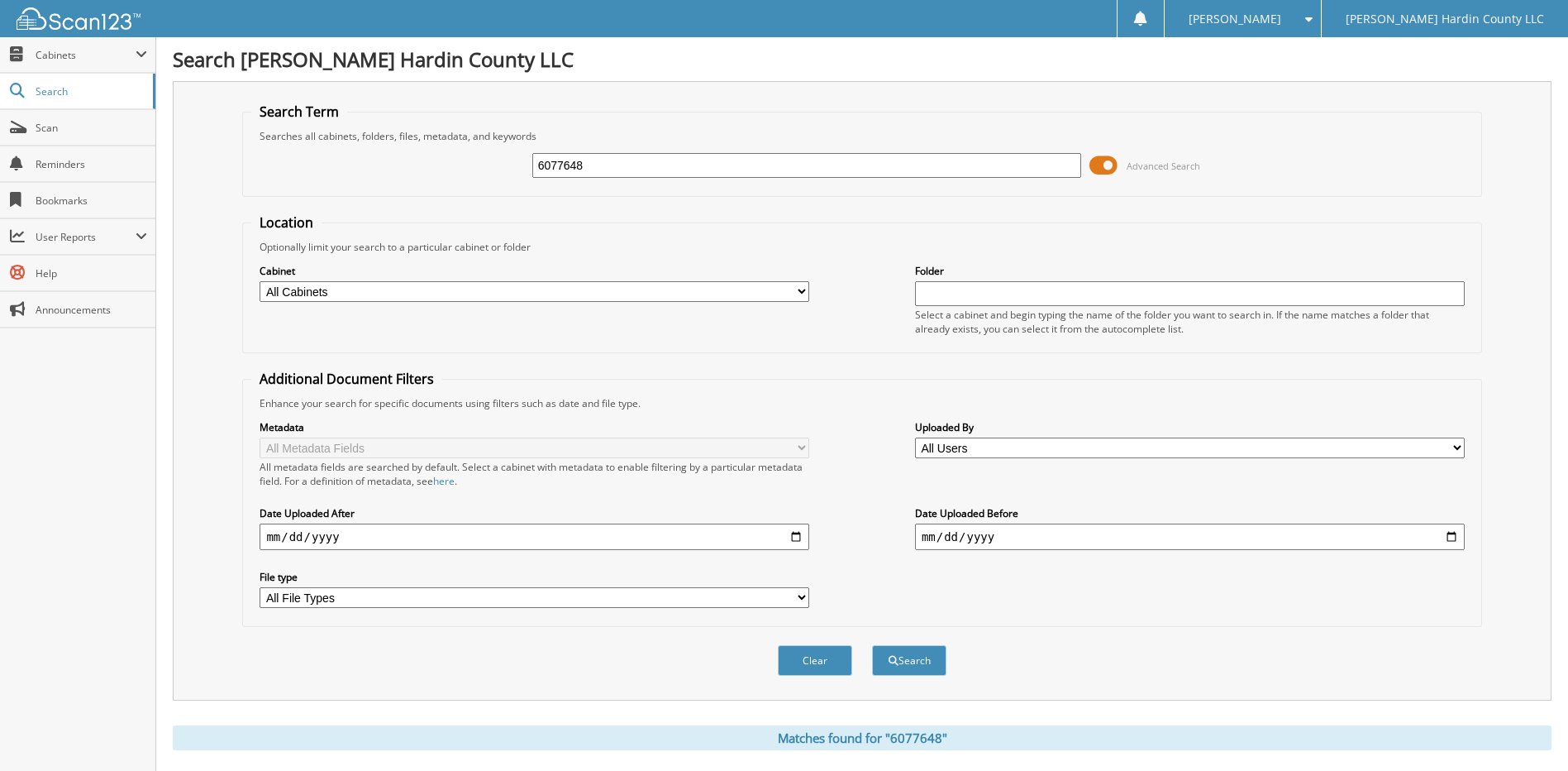
click at [1110, 167] on span at bounding box center [1103, 165] width 28 height 25
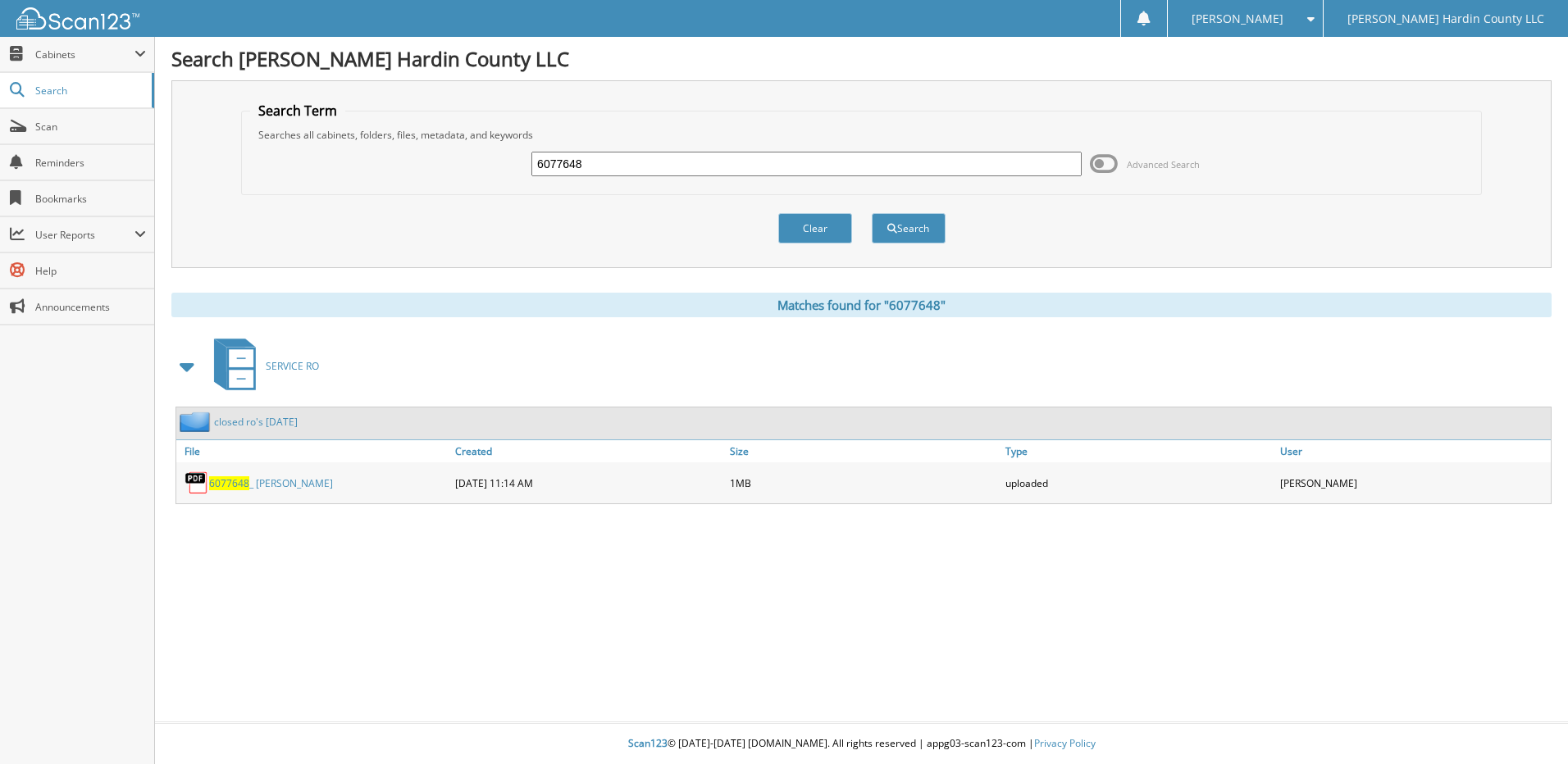
click at [667, 155] on input "6077648" at bounding box center [806, 164] width 550 height 25
type input "6077641"
click at [872, 213] on button "Search" at bounding box center [909, 229] width 73 height 31
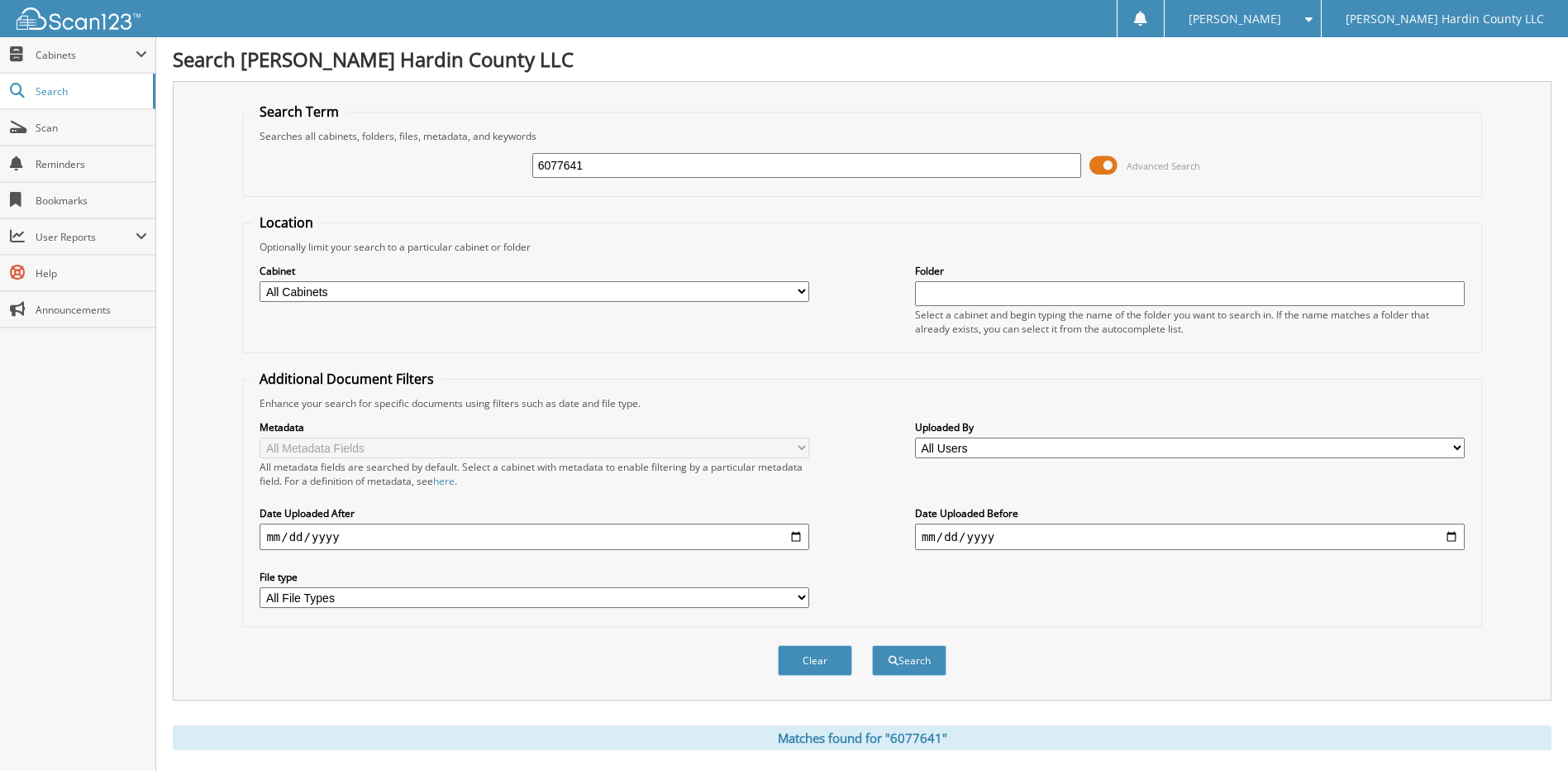
click at [1109, 166] on span at bounding box center [1103, 165] width 28 height 25
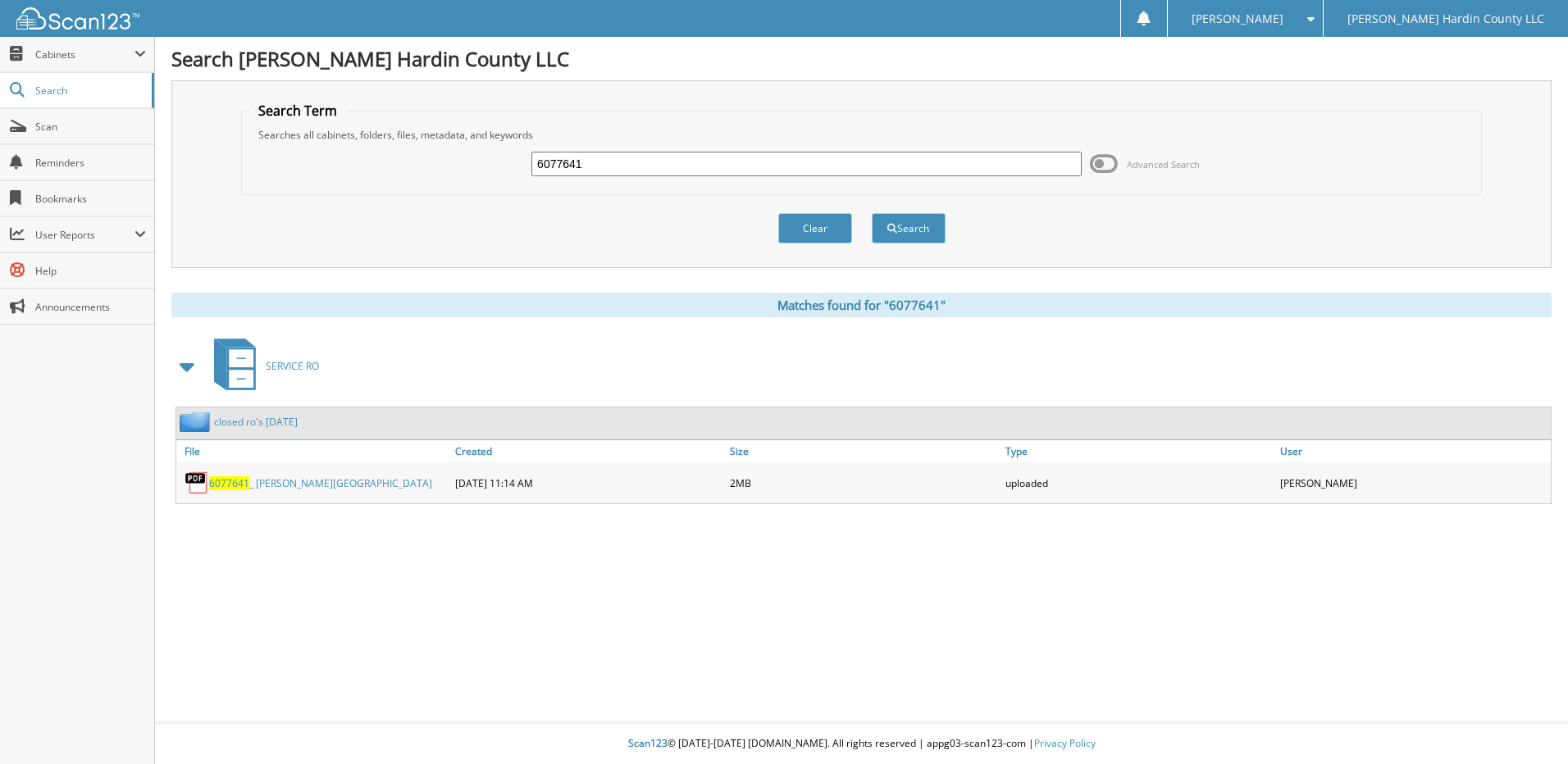
click at [666, 167] on input "6077641" at bounding box center [806, 164] width 550 height 25
type input "6077591"
click at [872, 213] on button "Search" at bounding box center [909, 229] width 73 height 31
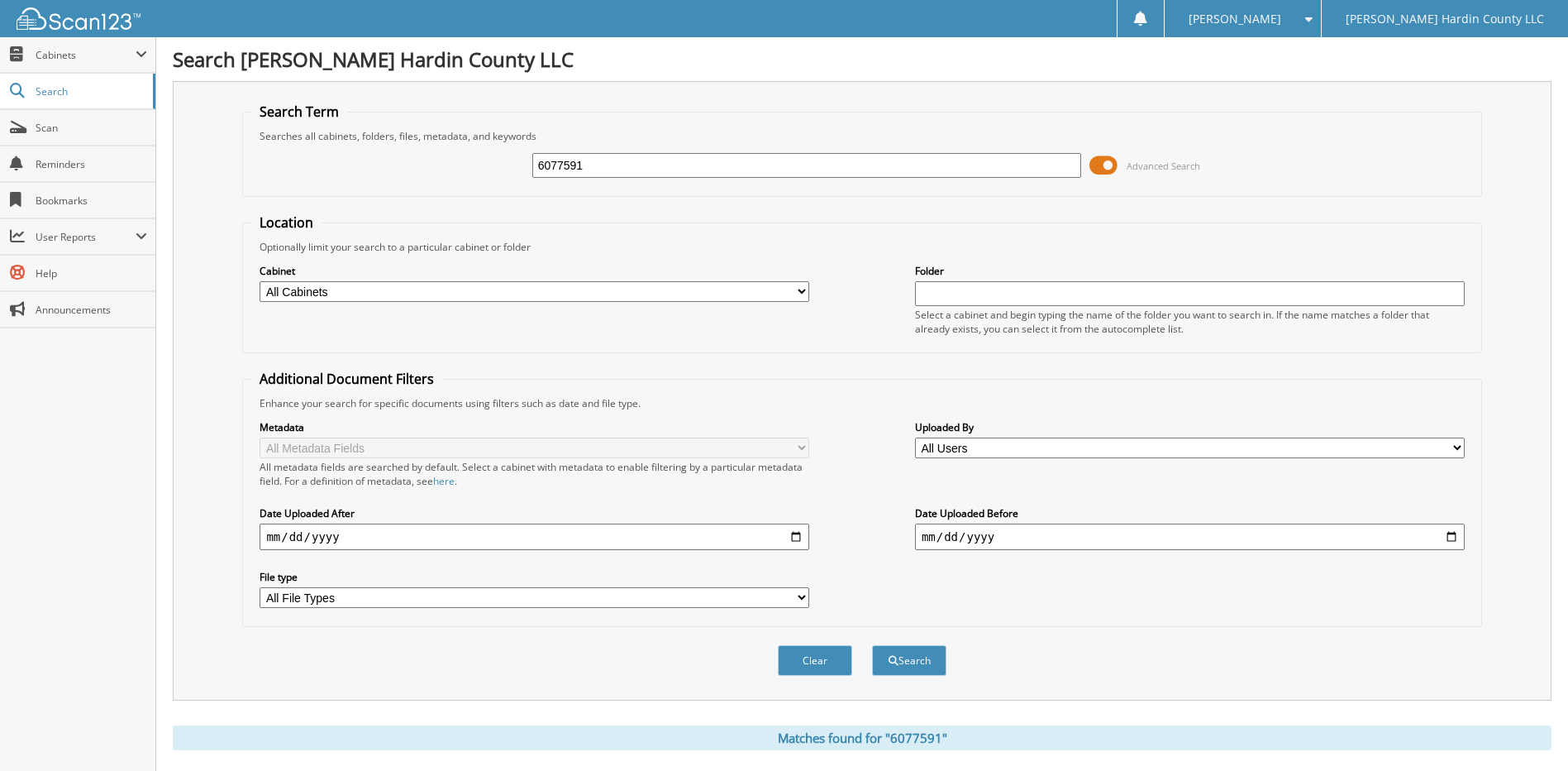
click at [1100, 172] on span at bounding box center [1103, 165] width 28 height 25
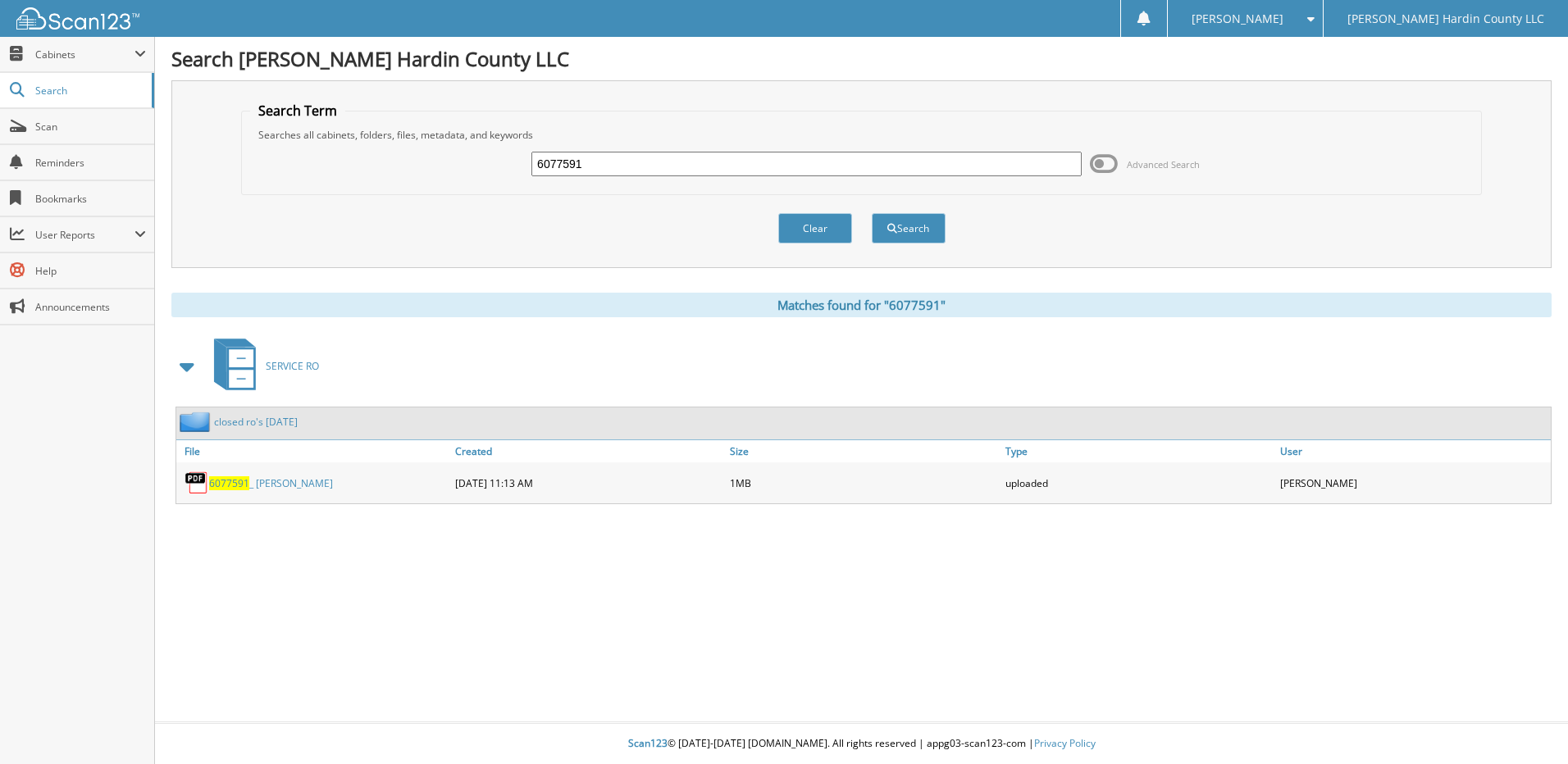
click at [658, 159] on input "6077591" at bounding box center [806, 164] width 550 height 25
type input "6077617"
click at [872, 213] on button "Search" at bounding box center [909, 229] width 73 height 31
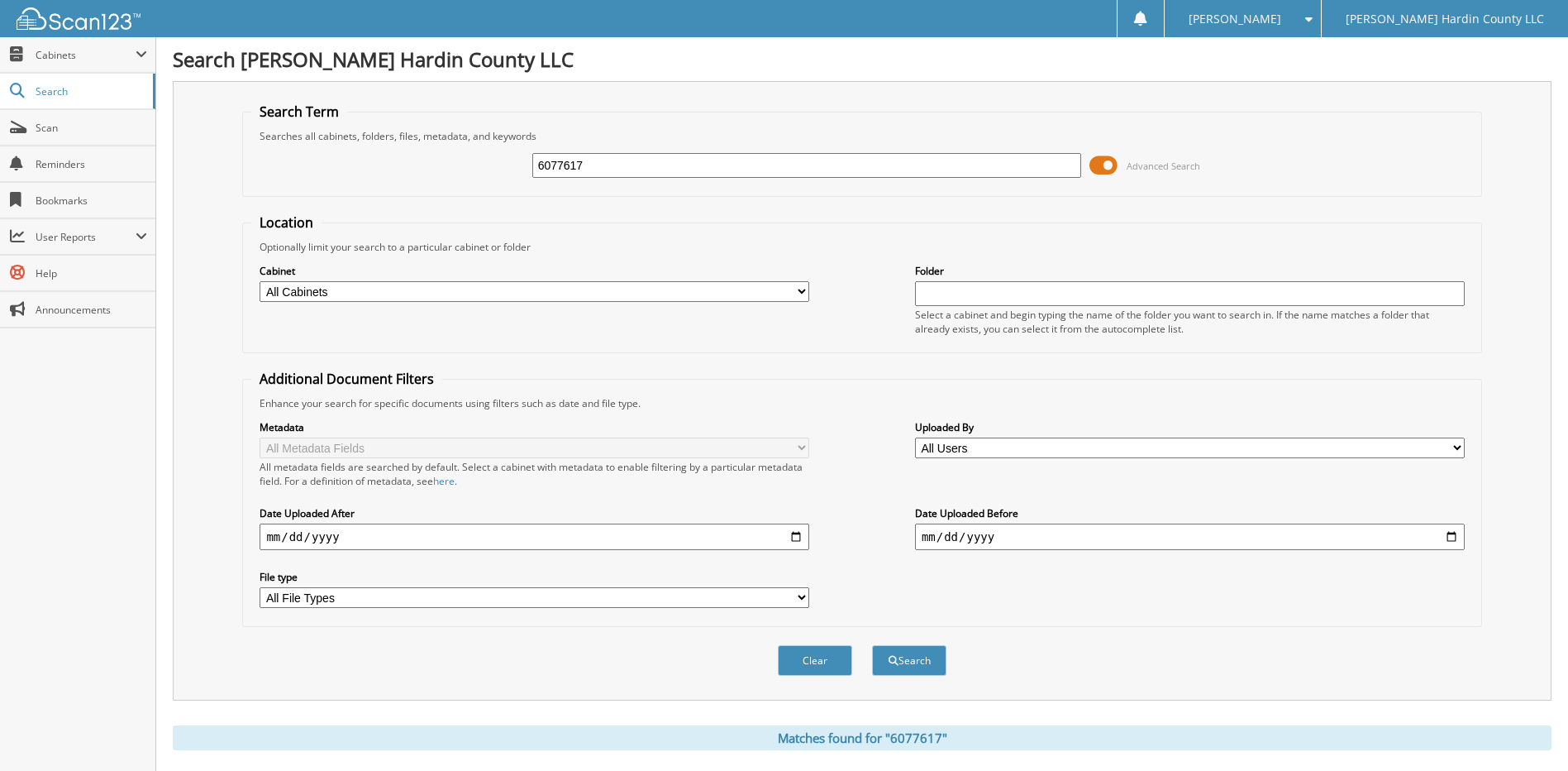
click at [1097, 164] on span at bounding box center [1103, 165] width 28 height 25
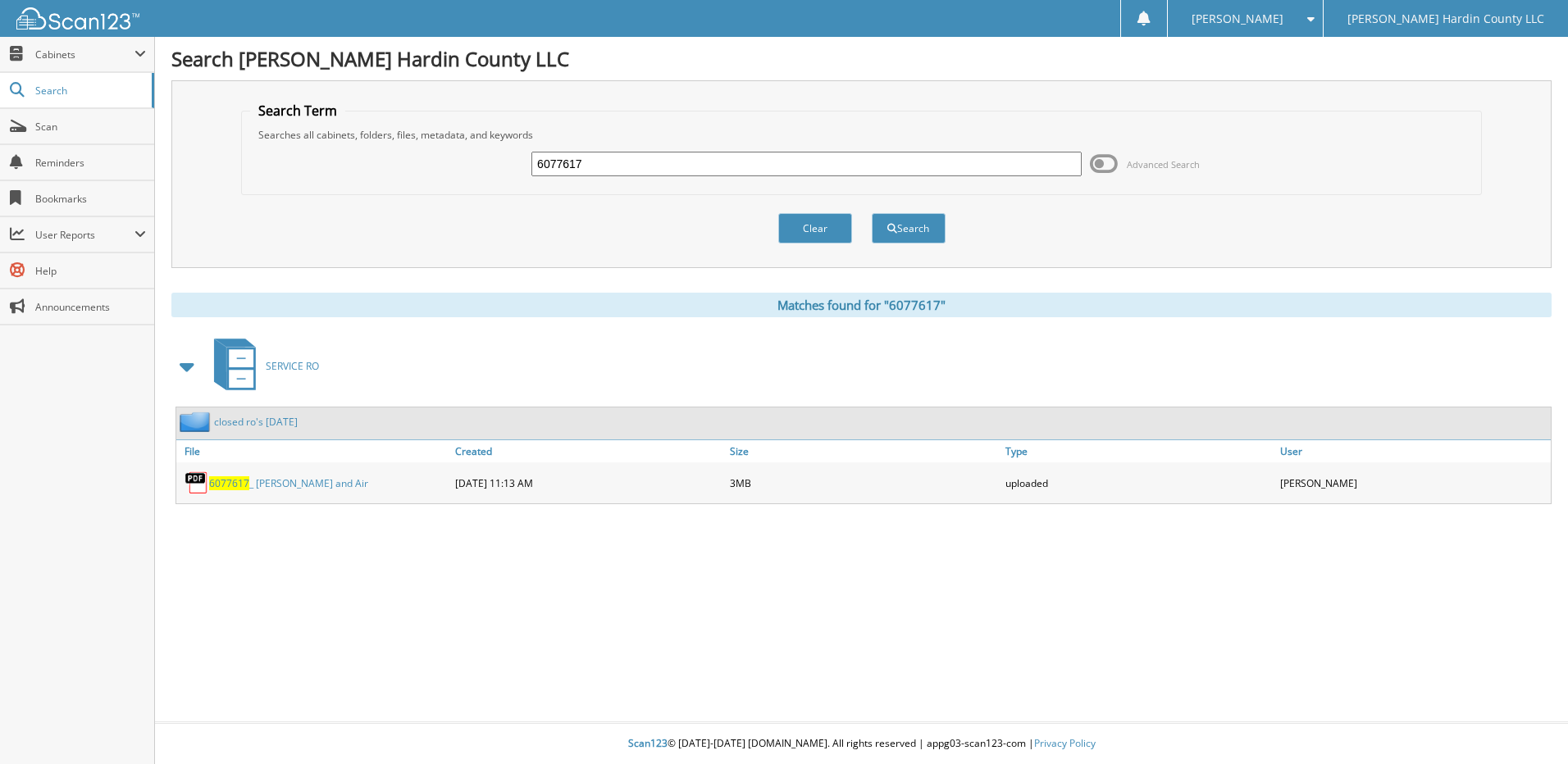
click at [674, 159] on input "6077617" at bounding box center [806, 164] width 550 height 25
type input "6077658"
click at [872, 213] on button "Search" at bounding box center [909, 229] width 73 height 31
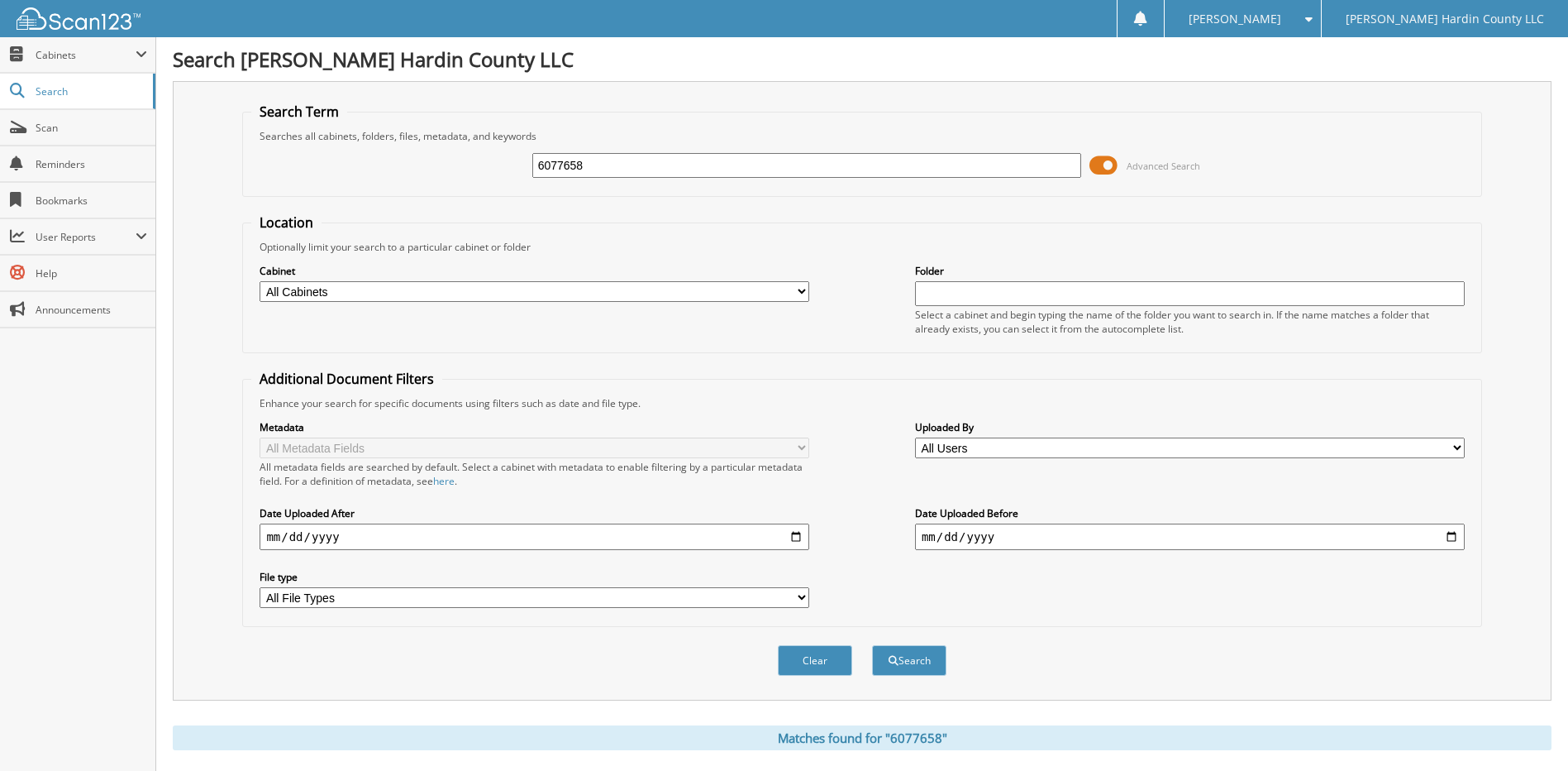
click at [1098, 168] on span at bounding box center [1103, 165] width 28 height 25
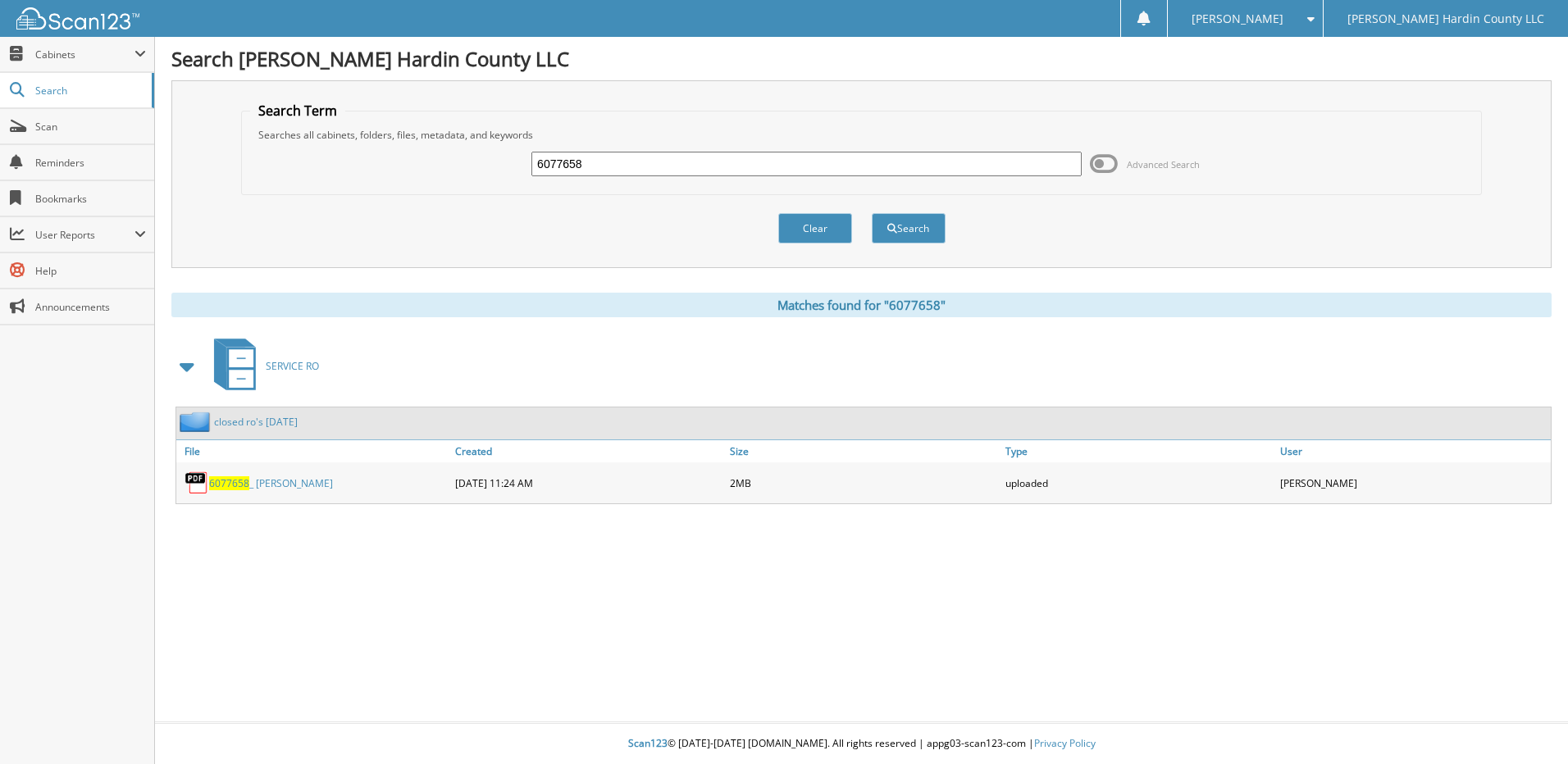
click at [686, 150] on div "6077658" at bounding box center [806, 164] width 550 height 28
click at [685, 159] on input "6077658" at bounding box center [806, 164] width 550 height 25
type input "6077664"
click at [872, 213] on button "Search" at bounding box center [909, 229] width 73 height 31
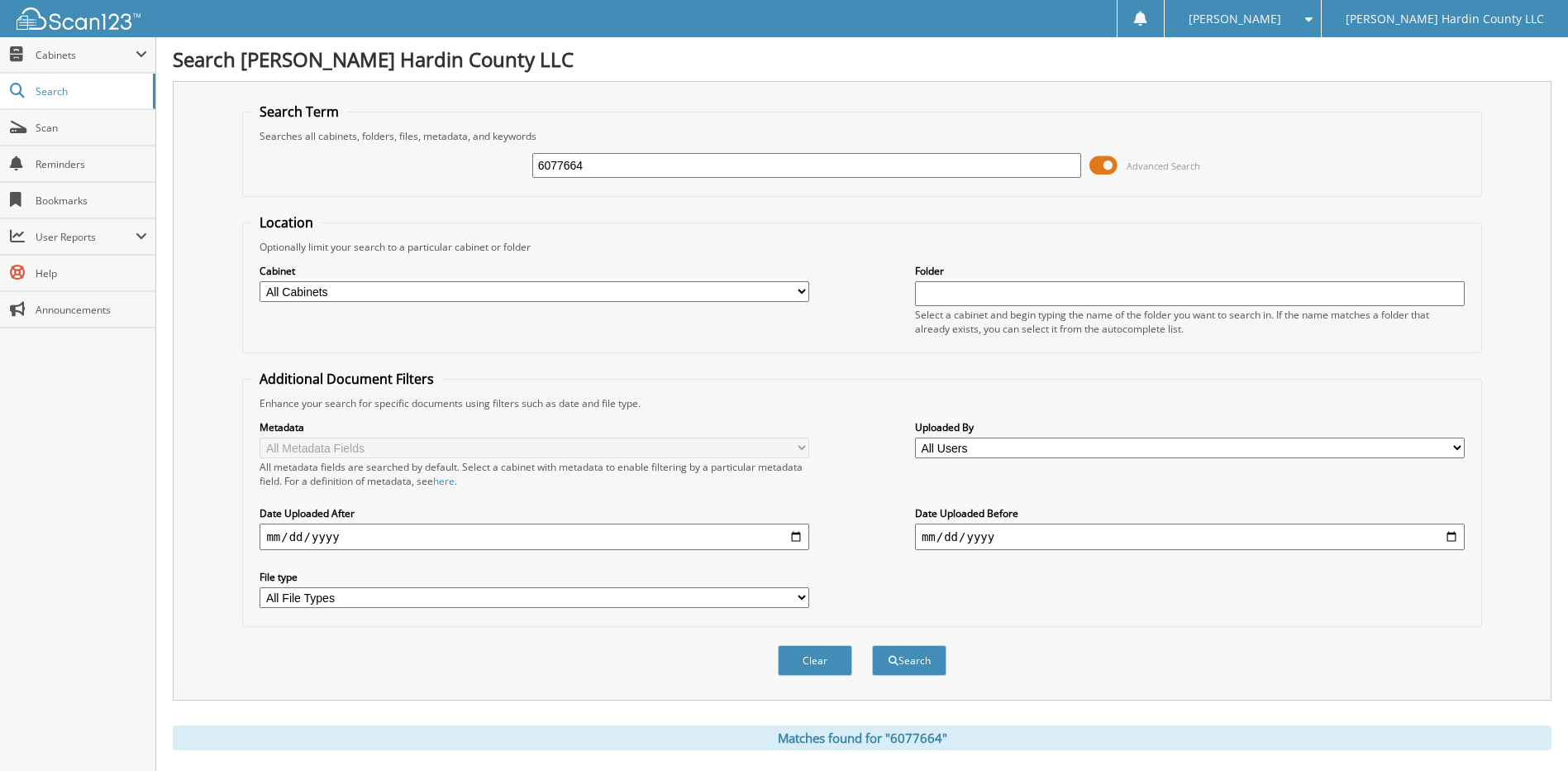
click at [1097, 171] on span at bounding box center [1103, 165] width 28 height 25
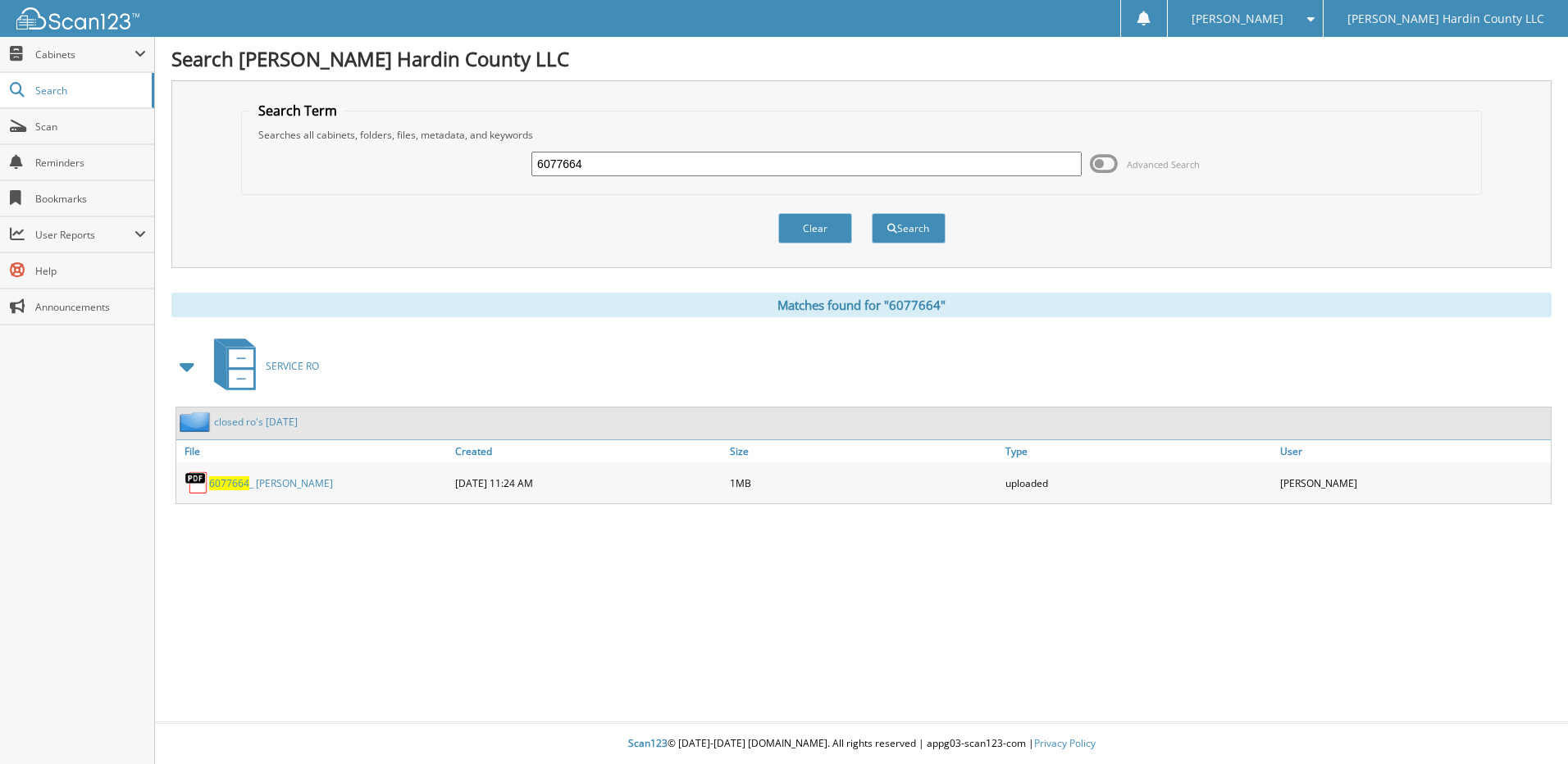
click at [654, 160] on input "6077664" at bounding box center [806, 164] width 550 height 25
type input "6077665"
click at [872, 213] on button "Search" at bounding box center [909, 229] width 73 height 31
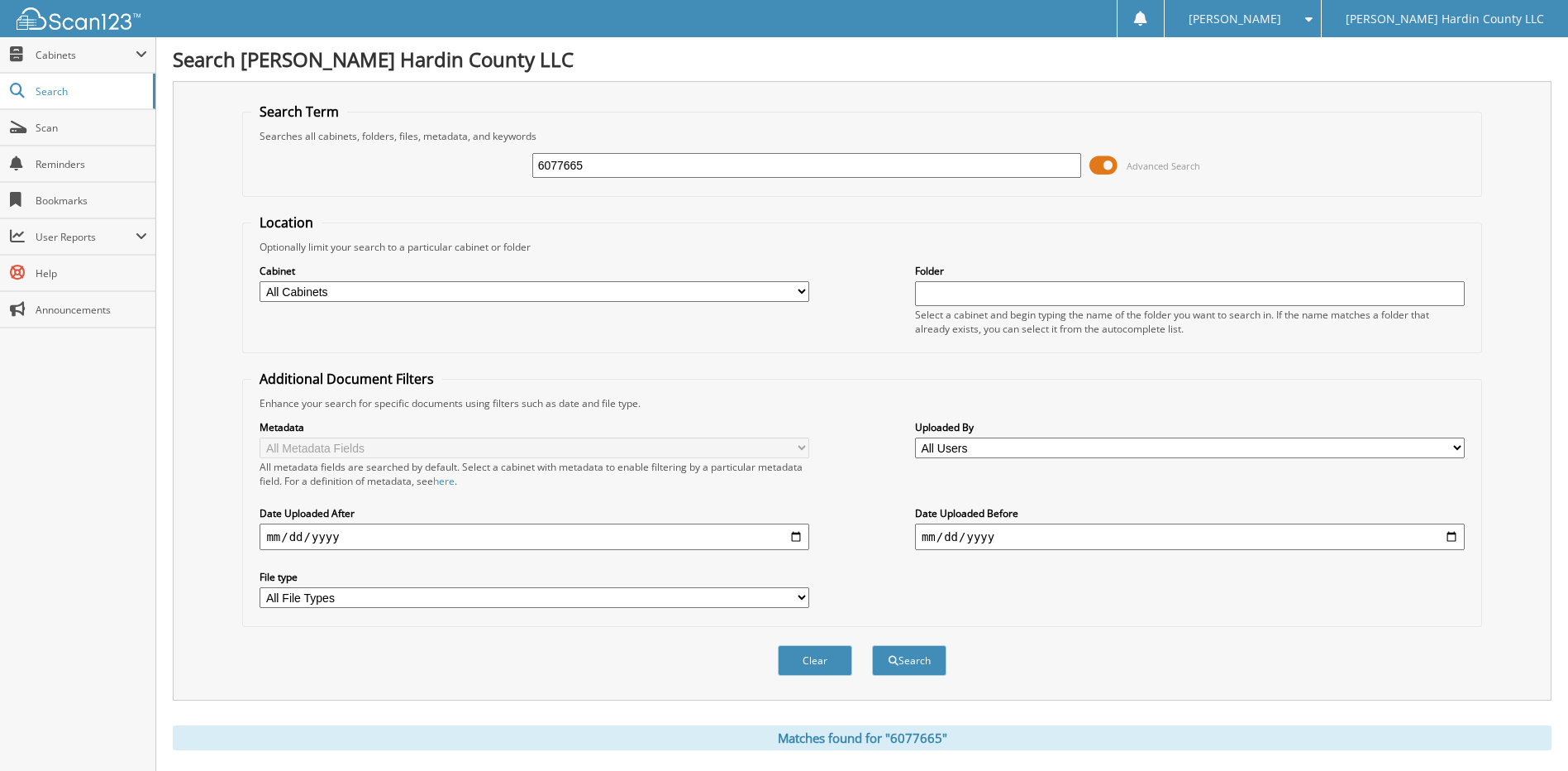
click at [1099, 165] on span at bounding box center [1103, 165] width 28 height 25
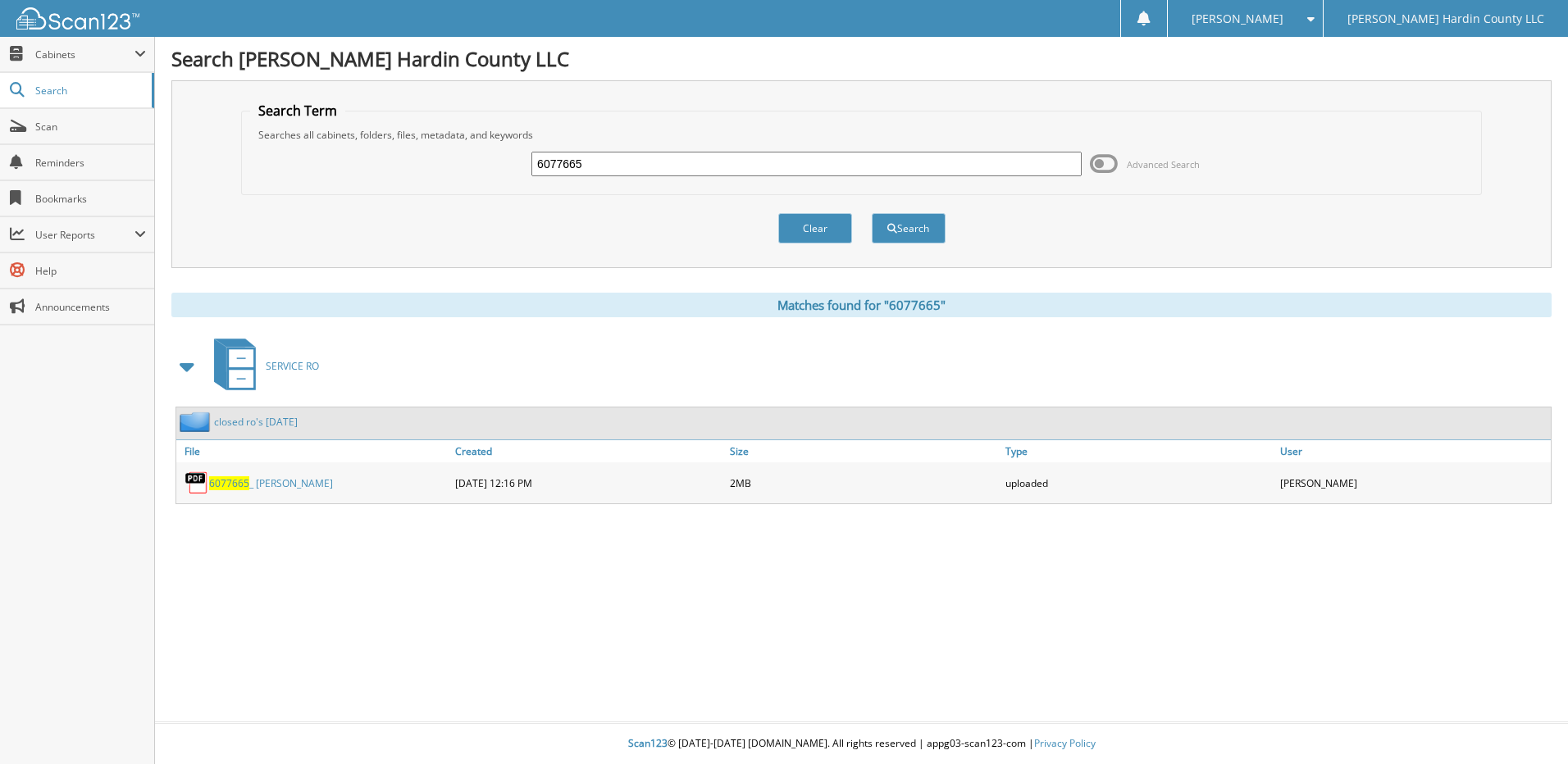
click at [683, 167] on input "6077665" at bounding box center [806, 164] width 550 height 25
type input "6077659"
click at [872, 213] on button "Search" at bounding box center [909, 229] width 73 height 31
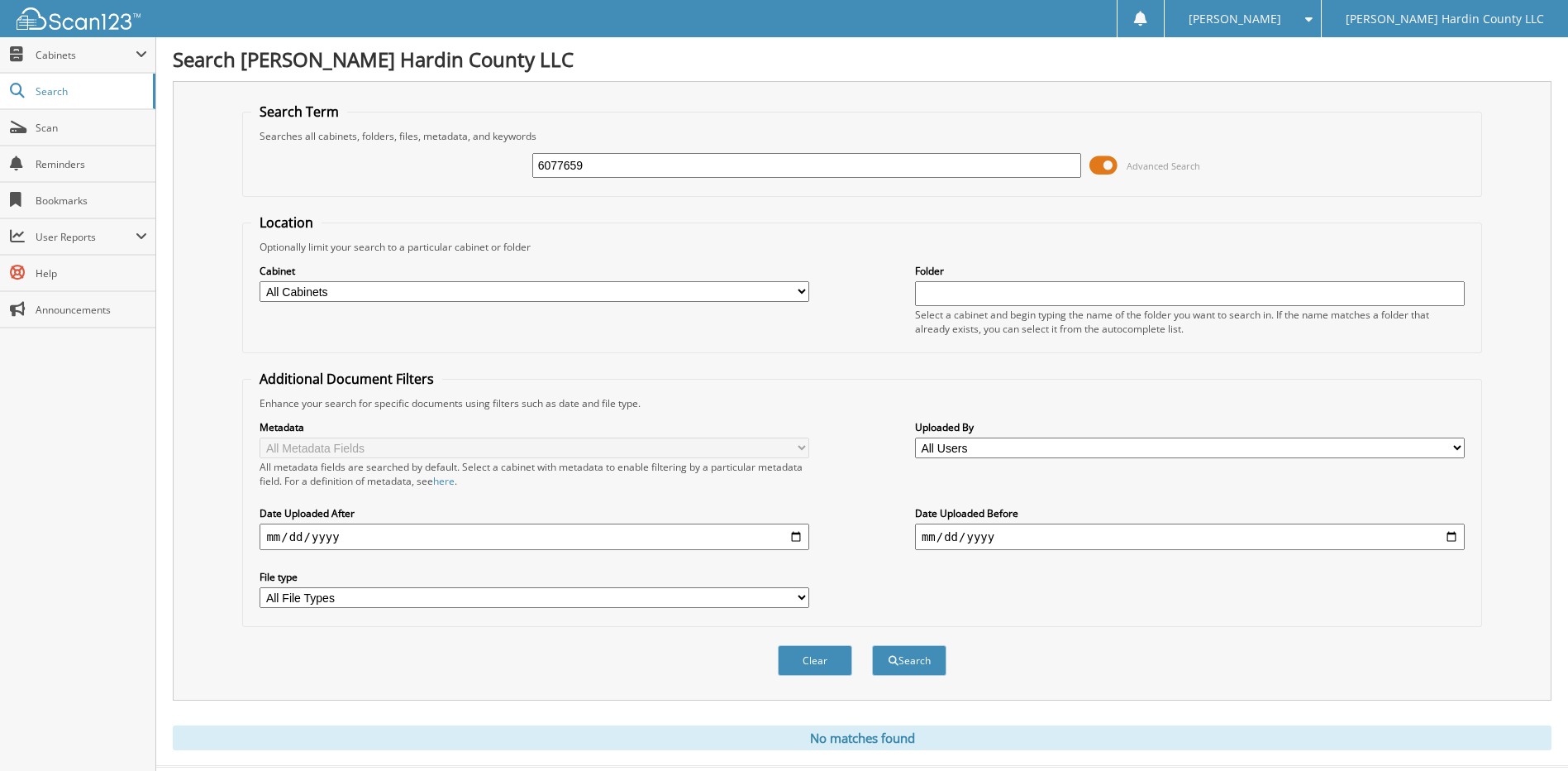
click at [1104, 171] on span at bounding box center [1103, 165] width 28 height 25
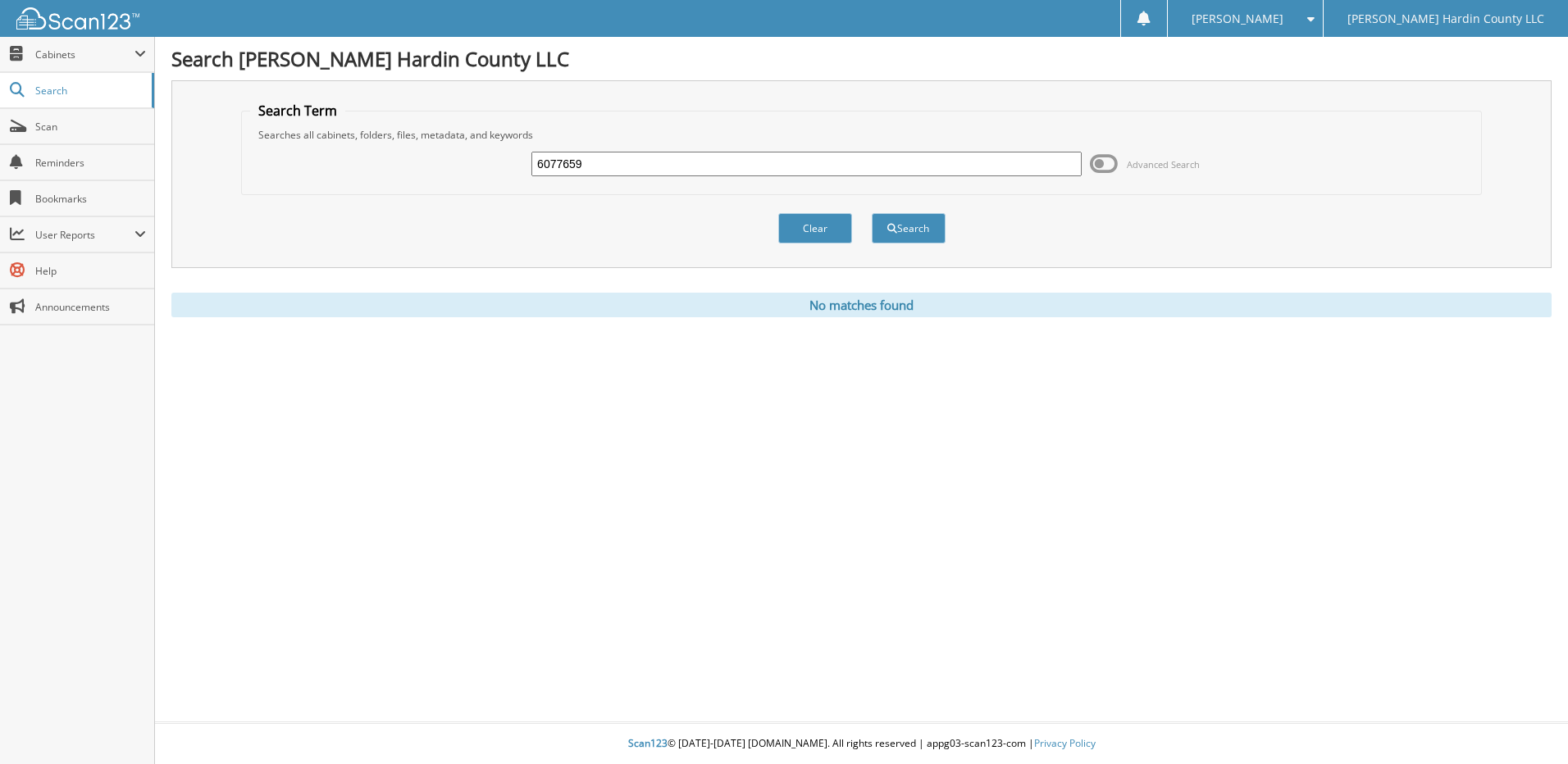
click at [740, 147] on div "6077659 Advanced Search" at bounding box center [862, 164] width 1223 height 44
click at [714, 159] on input "6077659" at bounding box center [806, 164] width 550 height 25
type input "6077659"
click at [872, 213] on button "Search" at bounding box center [909, 229] width 73 height 31
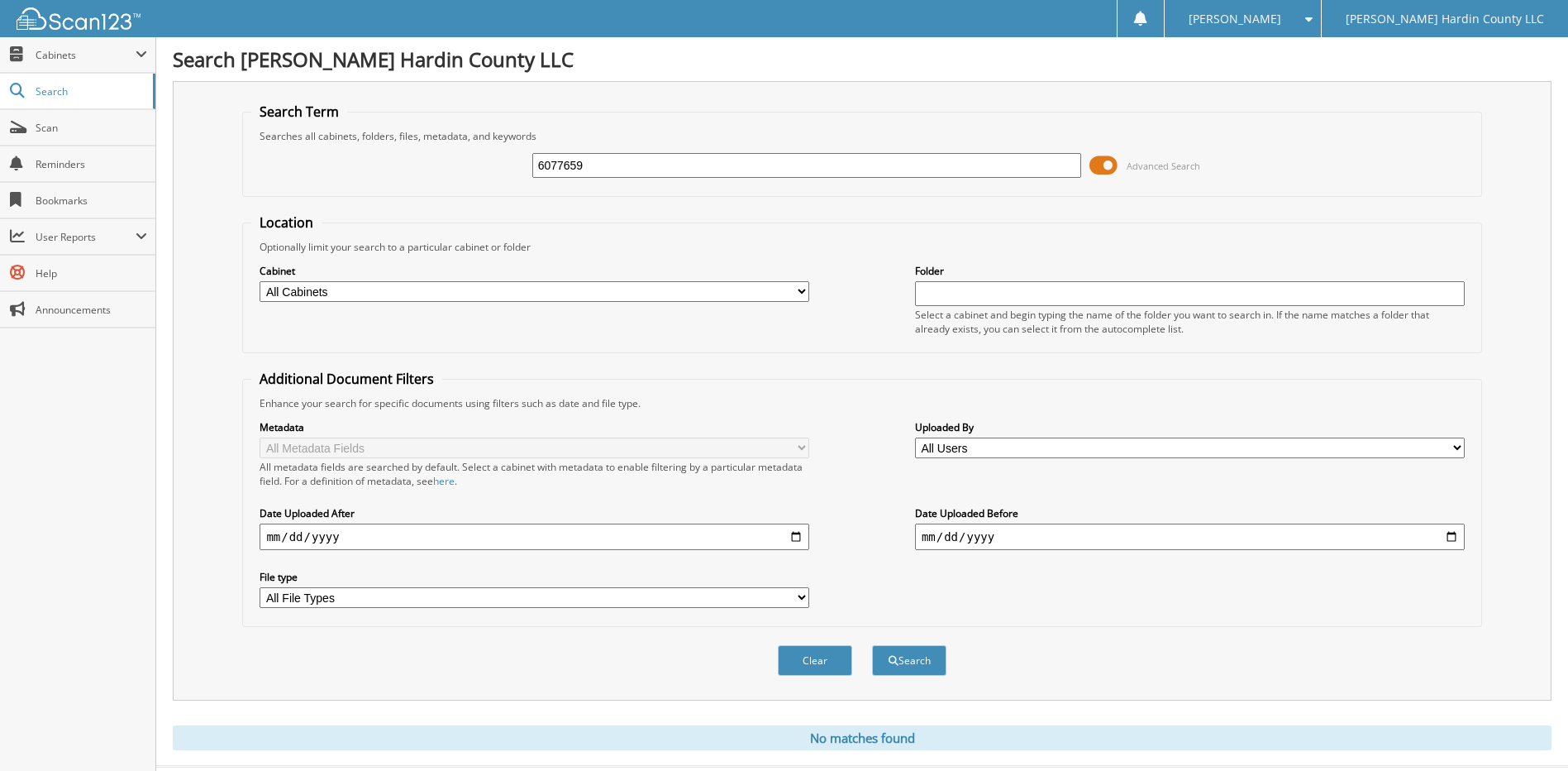
click at [1107, 166] on span at bounding box center [1103, 165] width 28 height 25
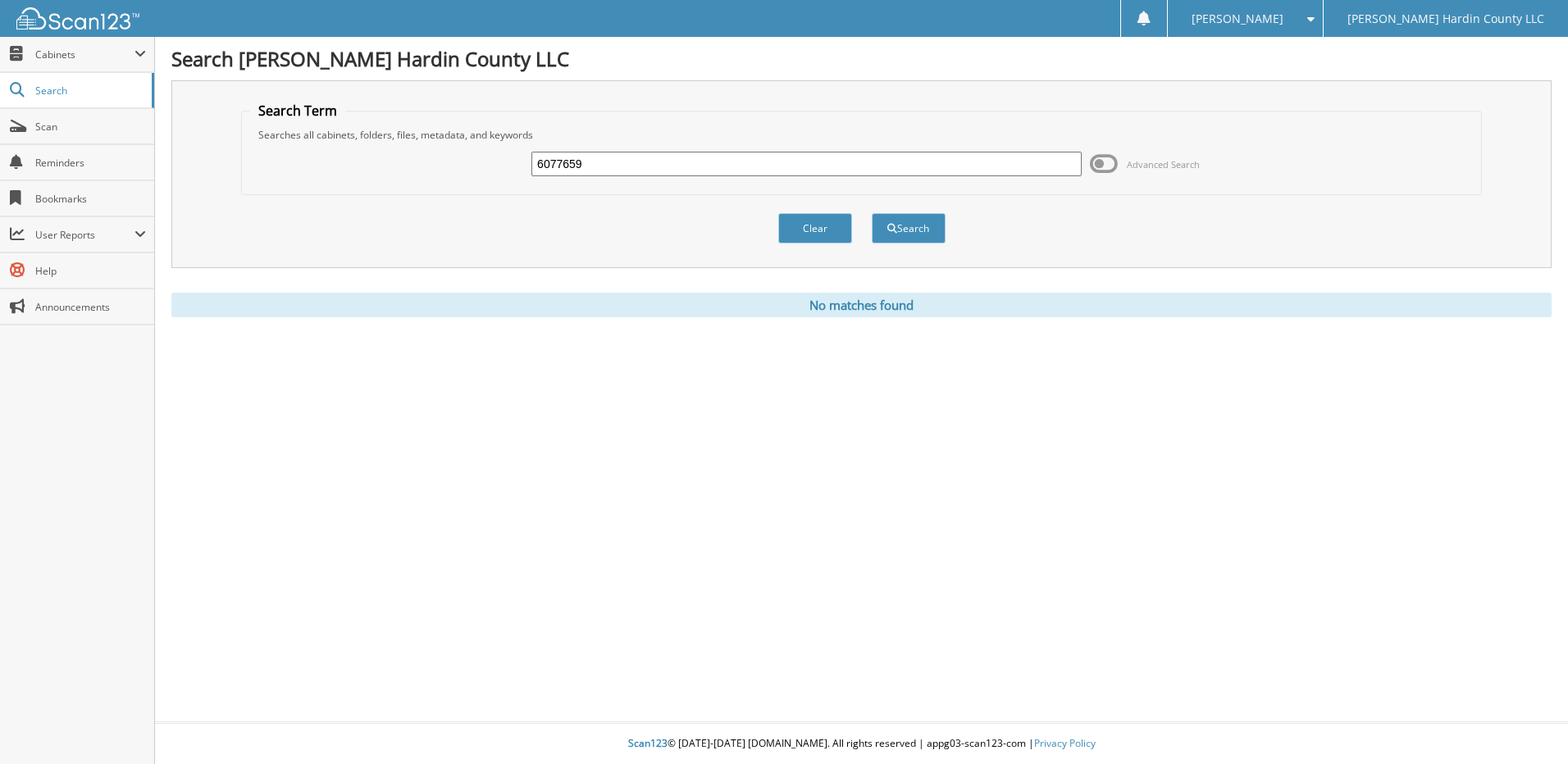
click at [618, 166] on input "6077659" at bounding box center [806, 164] width 550 height 25
type input "6077661"
click at [872, 213] on button "Search" at bounding box center [909, 229] width 73 height 31
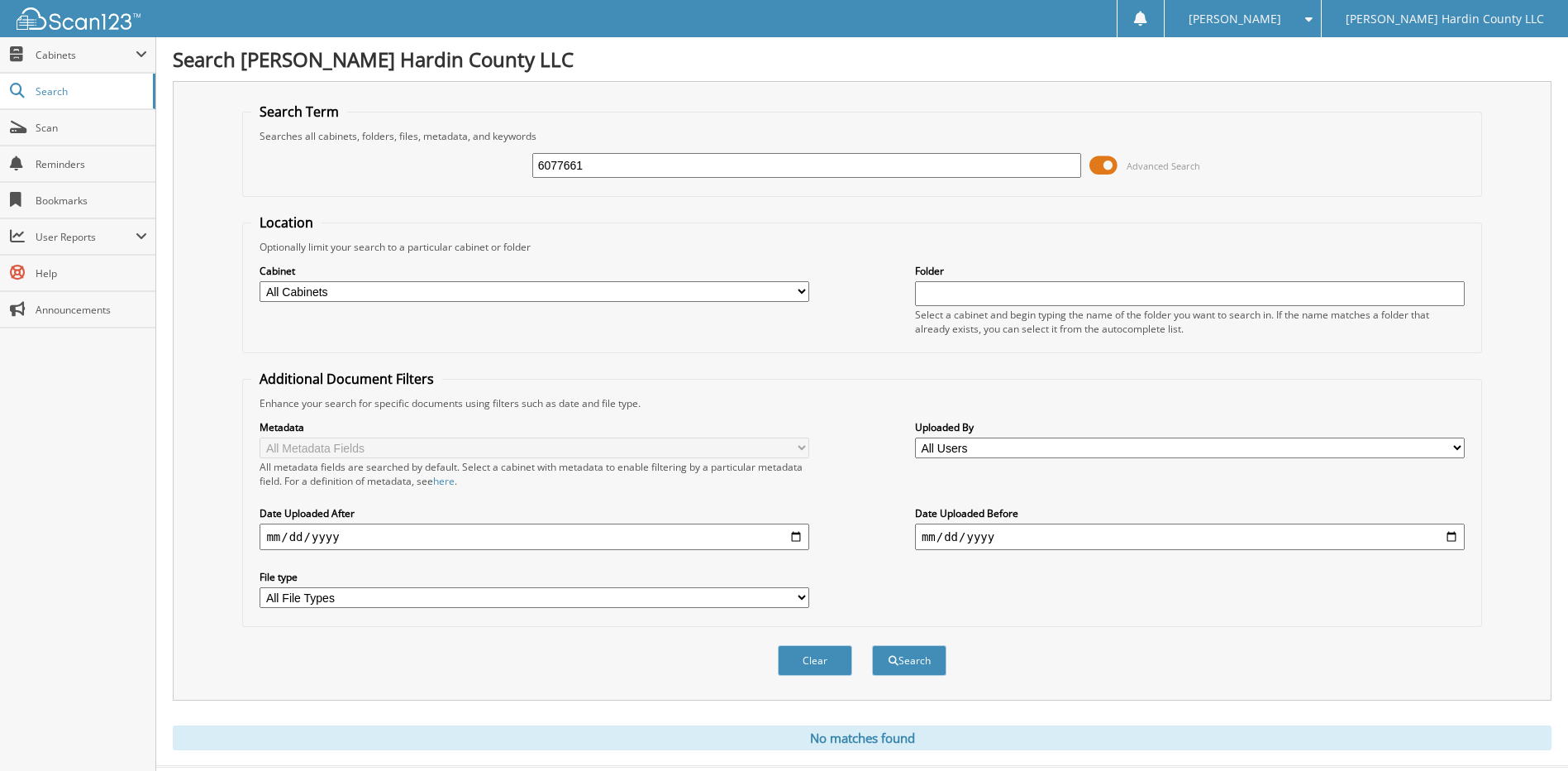
click at [1100, 167] on span at bounding box center [1103, 165] width 28 height 25
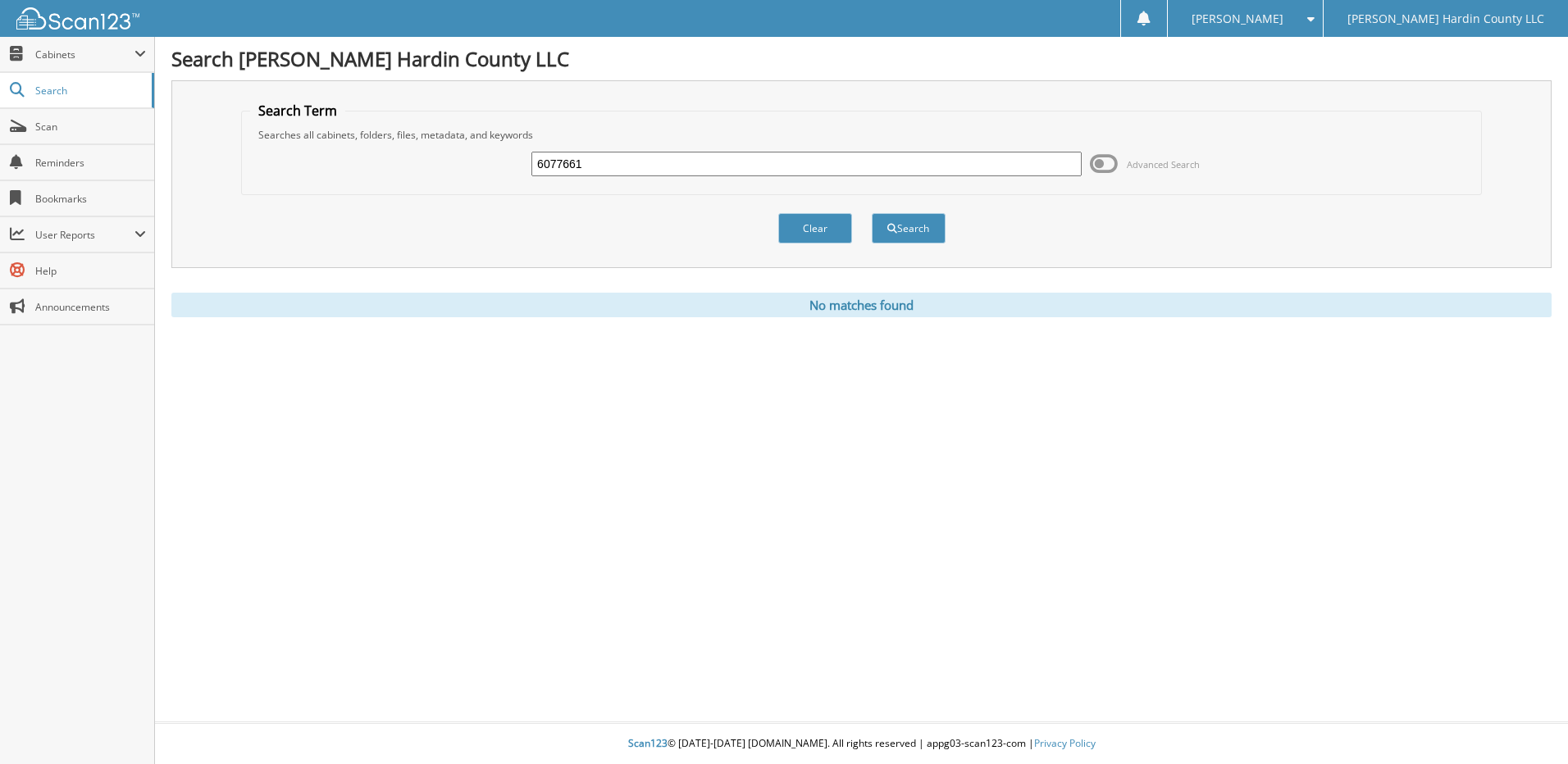
click at [729, 145] on div "6077661 Advanced Search" at bounding box center [862, 164] width 1223 height 44
click at [726, 155] on input "6077661" at bounding box center [806, 164] width 550 height 25
type input "6077654"
click at [872, 213] on button "Search" at bounding box center [909, 229] width 73 height 31
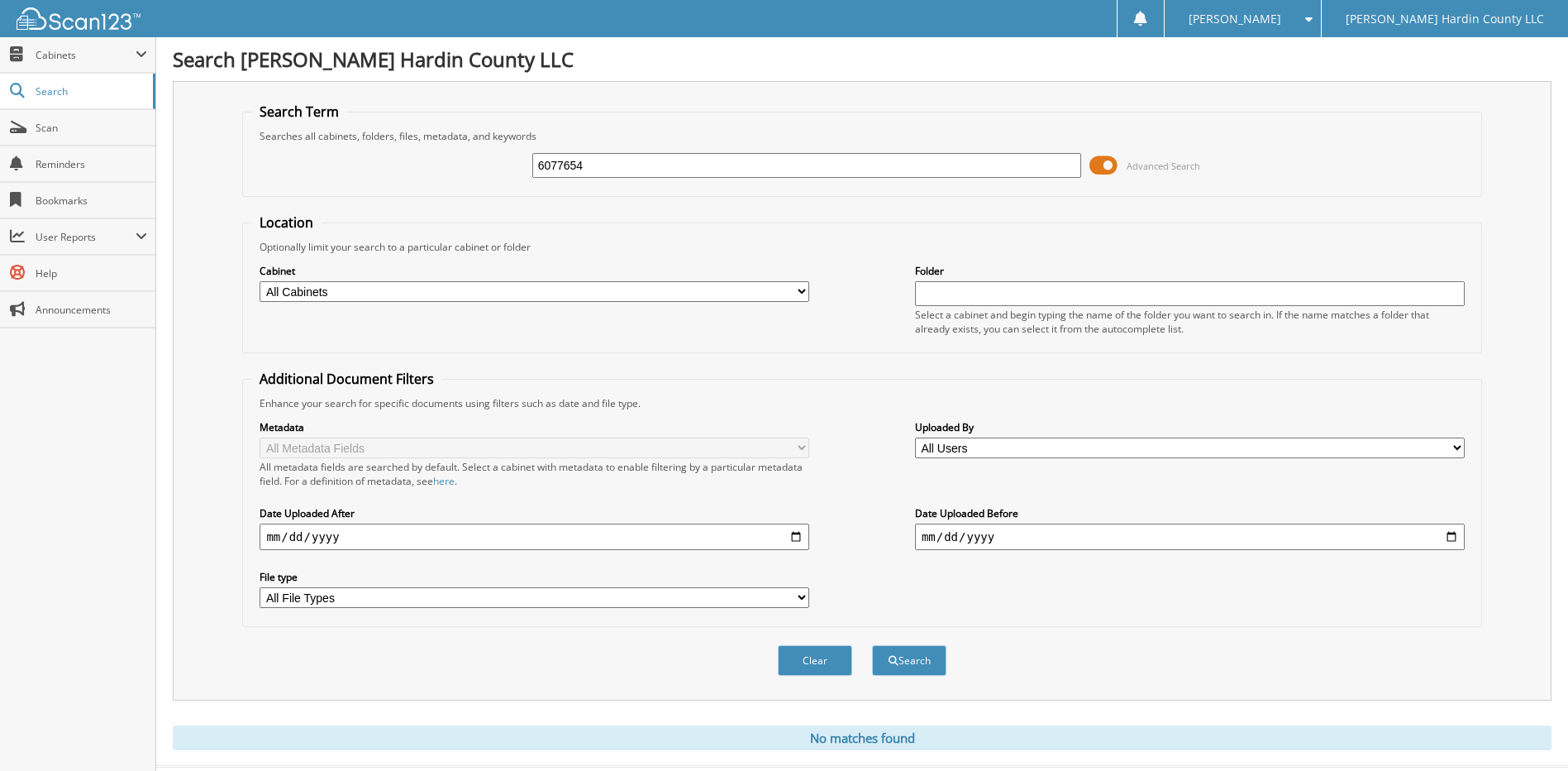
click at [1111, 164] on span at bounding box center [1103, 165] width 28 height 25
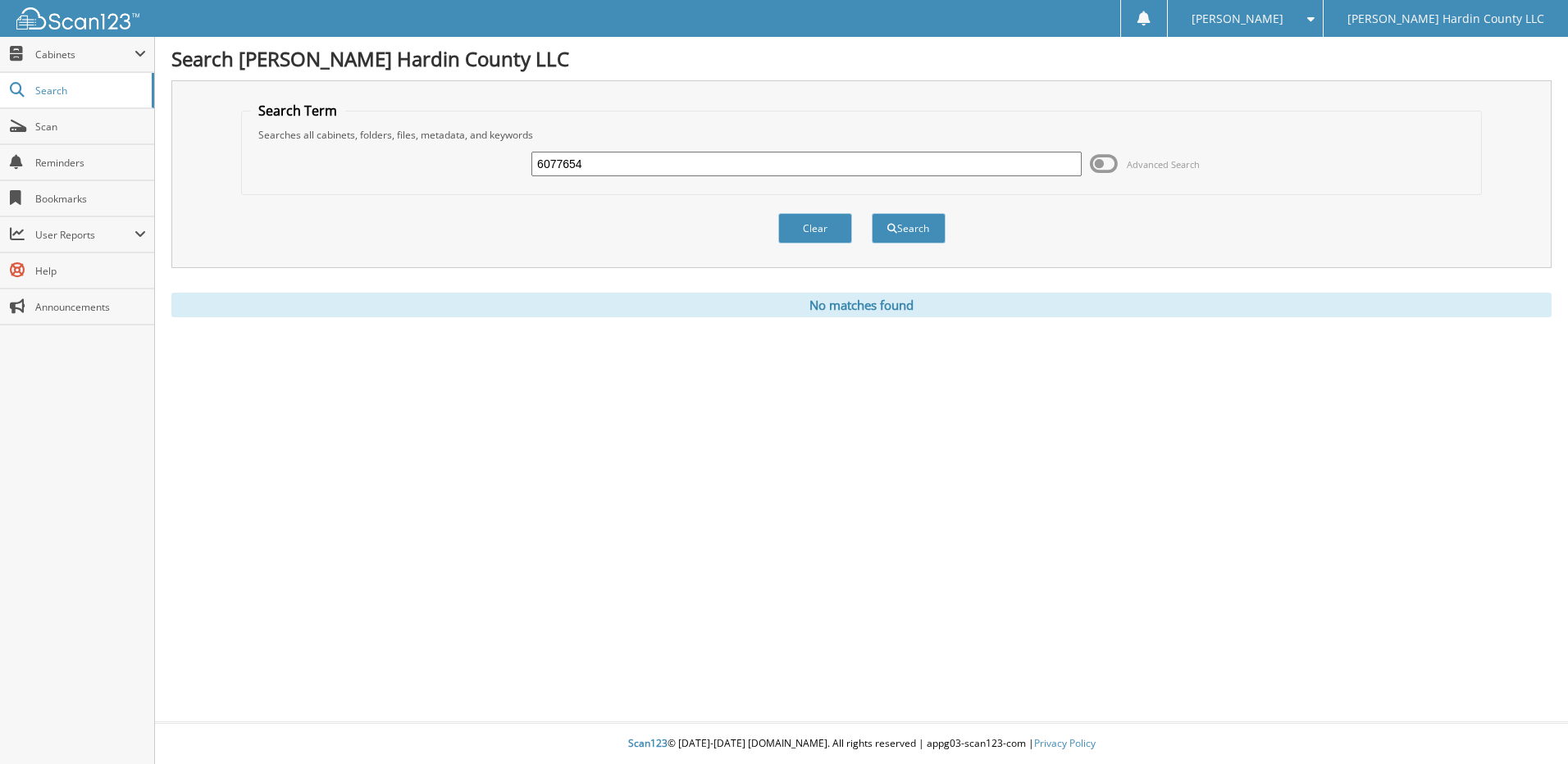
click at [635, 151] on div "6077654" at bounding box center [806, 164] width 550 height 28
click at [627, 154] on input "6077654" at bounding box center [806, 164] width 550 height 25
type input "6"
